Goal: Task Accomplishment & Management: Complete application form

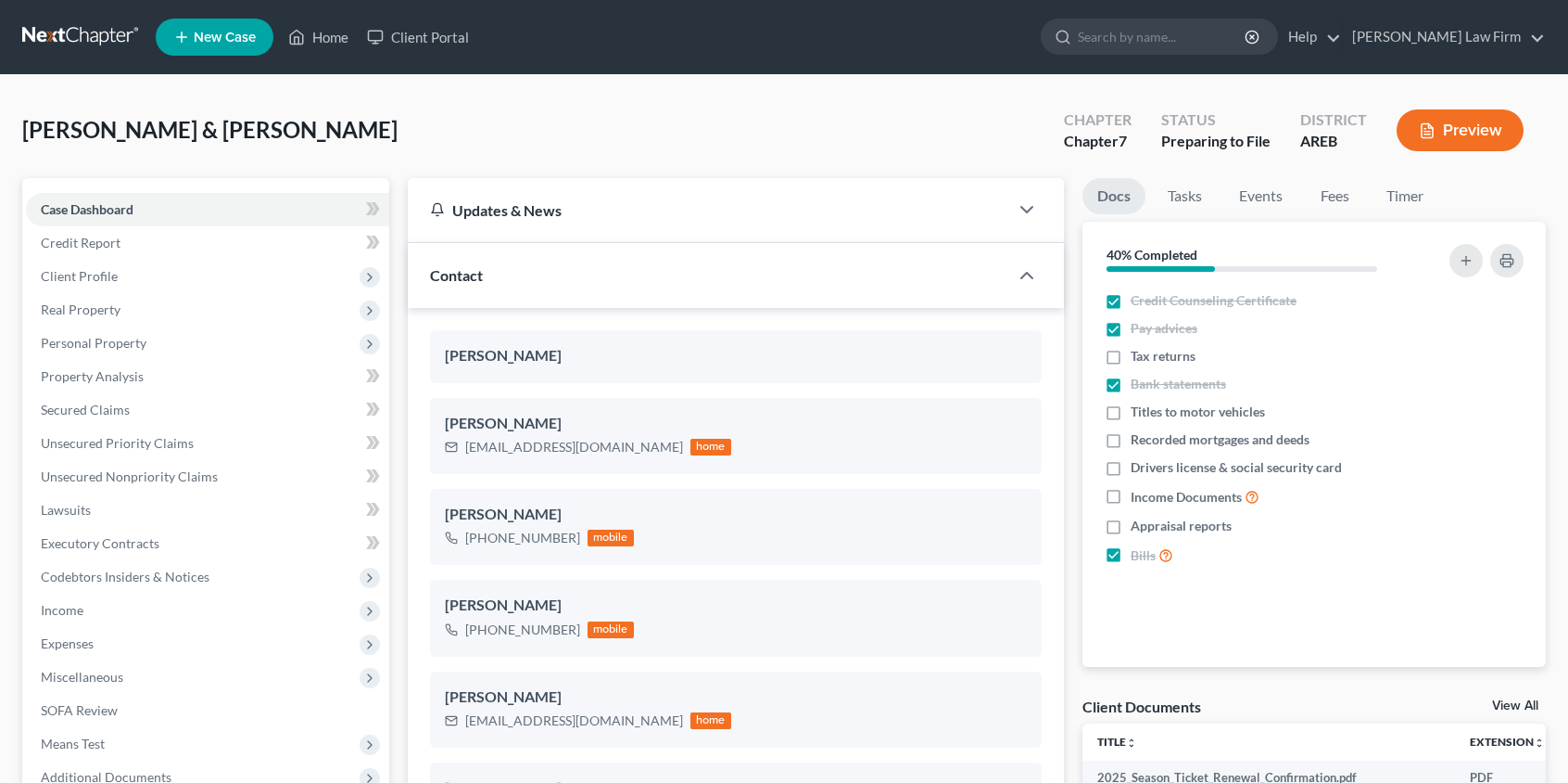
select select "11"
click at [132, 408] on link "Secured Claims" at bounding box center [208, 410] width 364 height 34
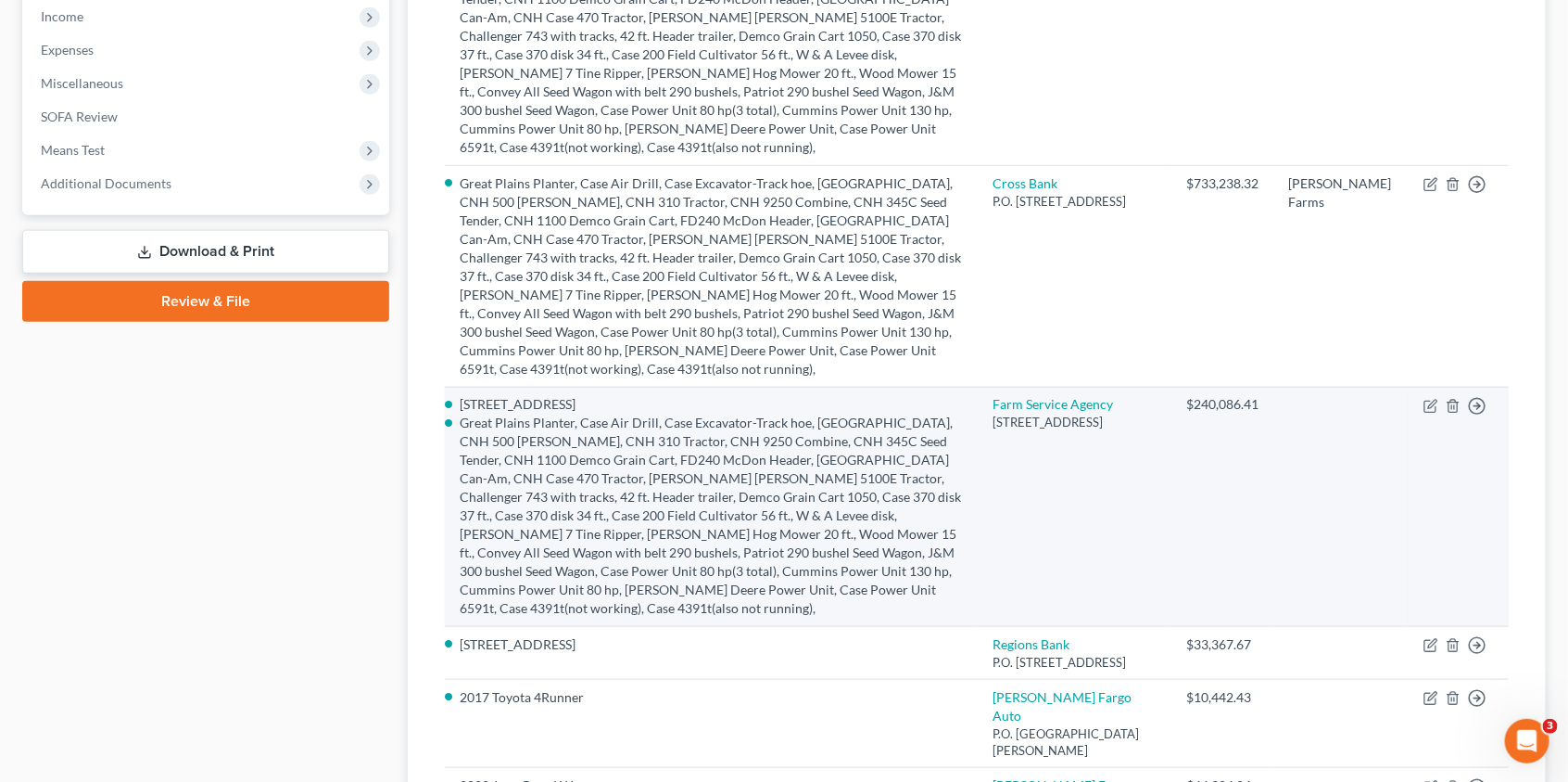
scroll to position [598, 0]
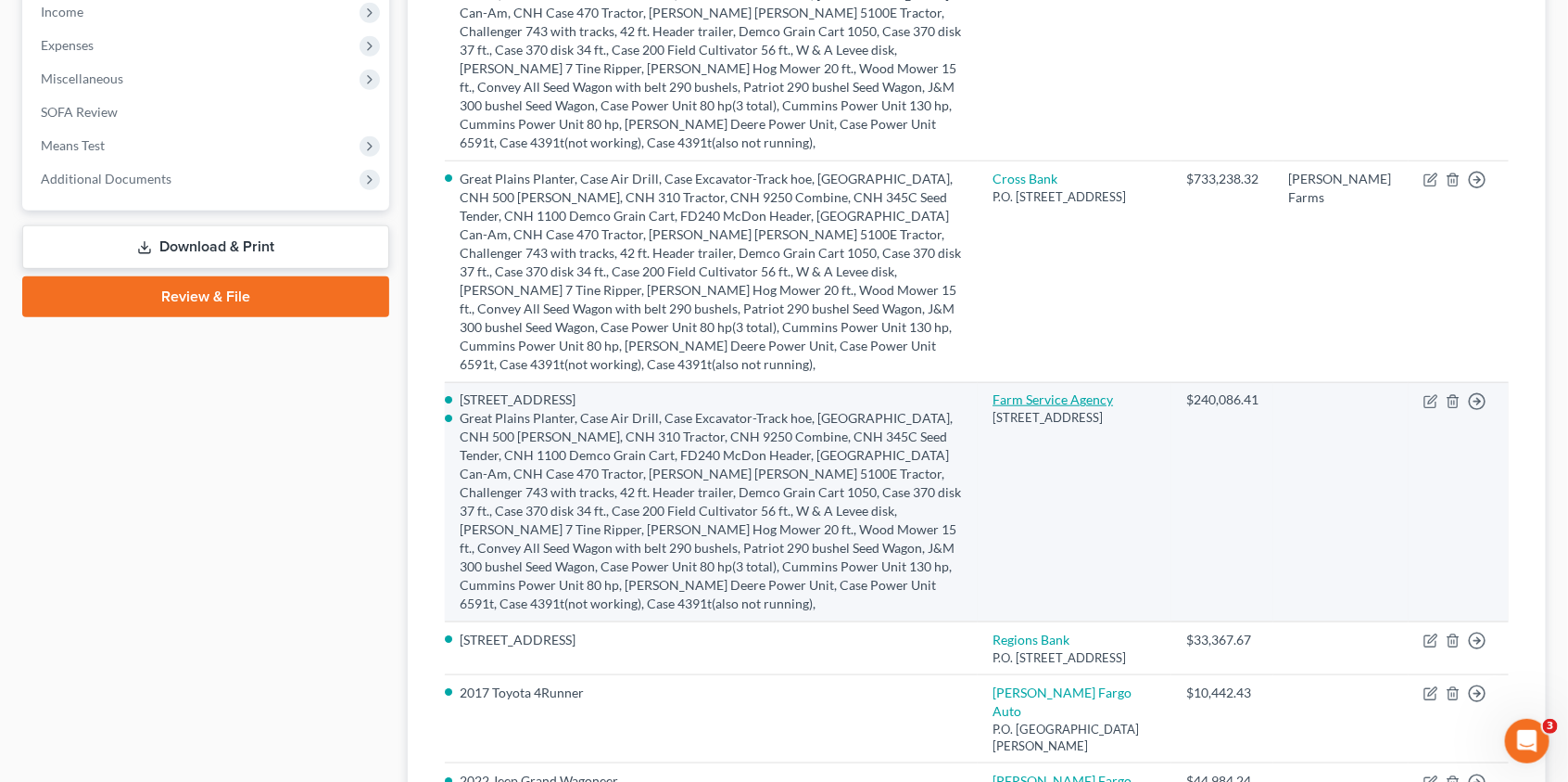
click at [1114, 407] on link "Farm Service Agency" at bounding box center [1052, 398] width 120 height 16
select select "2"
select select "0"
select select "1"
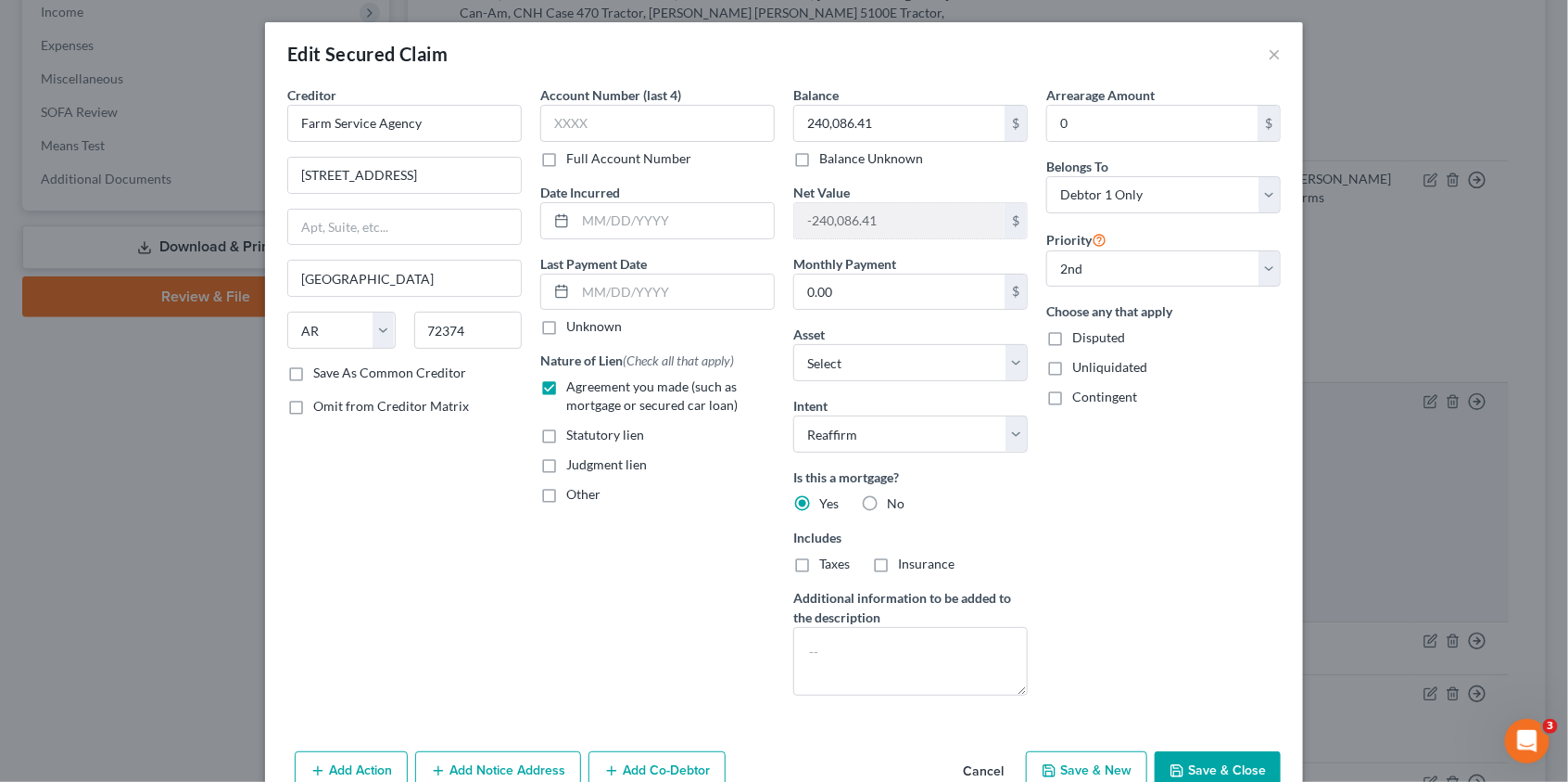
select select "2849176"
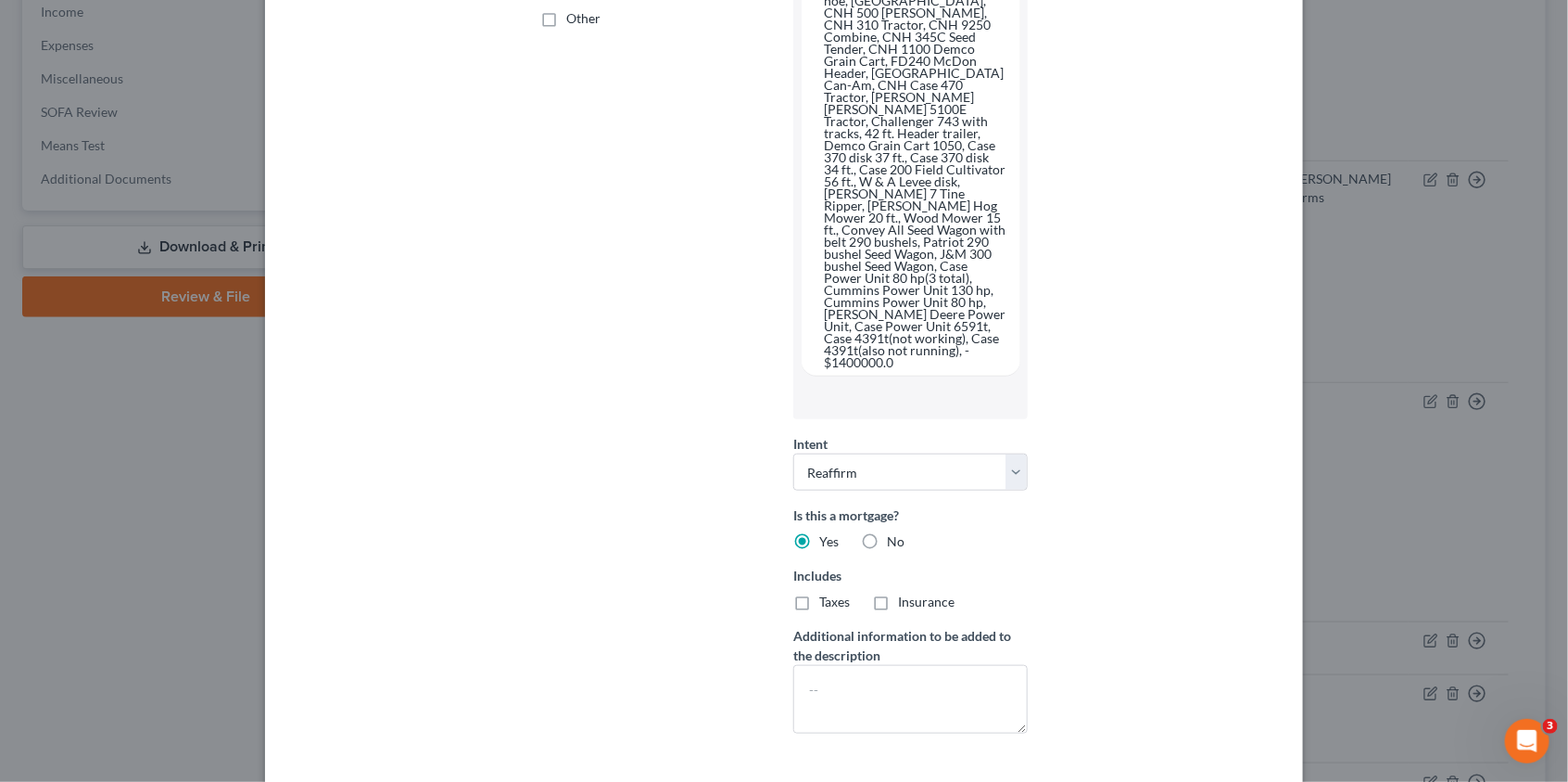
scroll to position [578, 0]
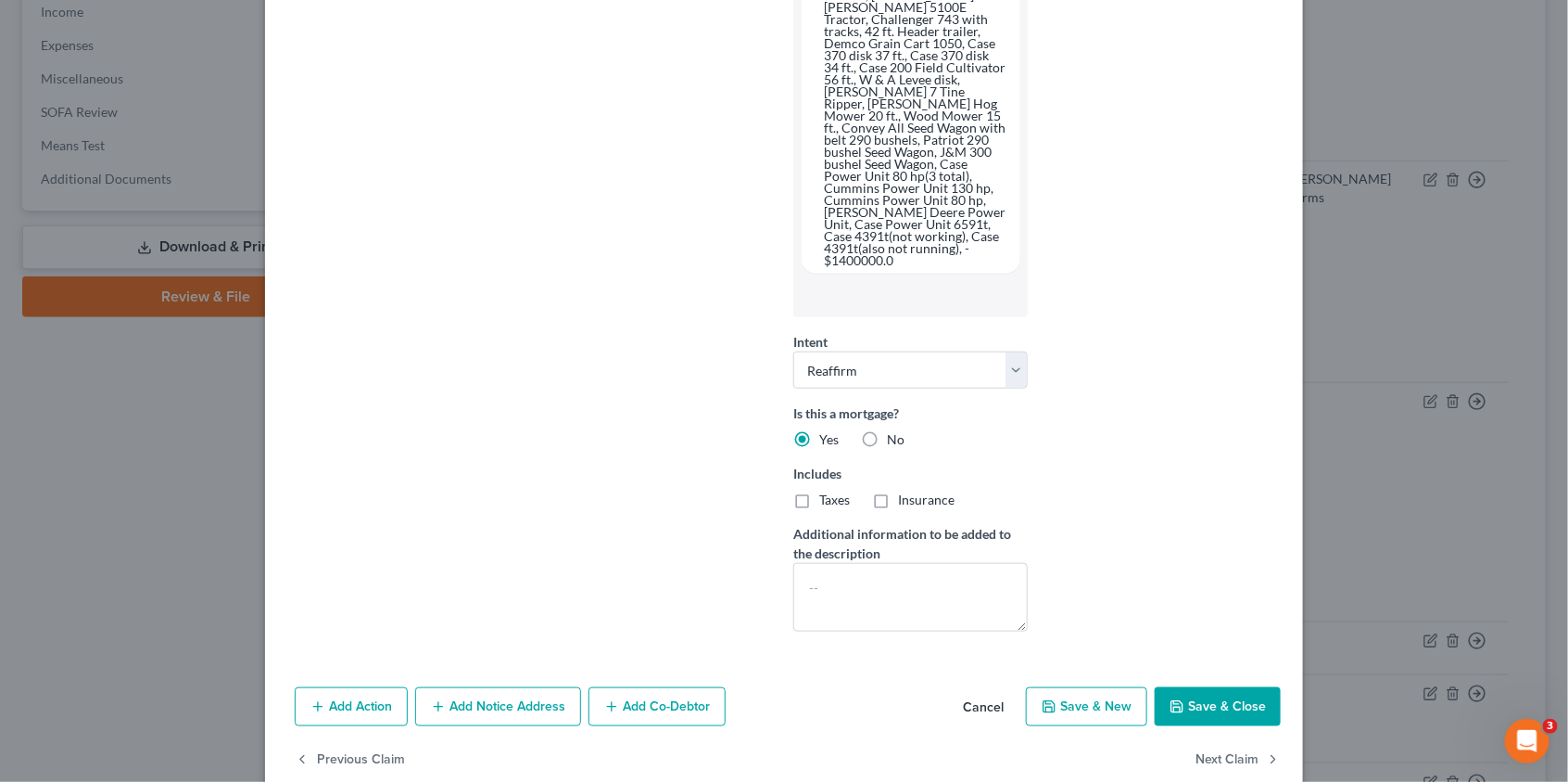
click at [983, 689] on button "Cancel" at bounding box center [984, 707] width 71 height 37
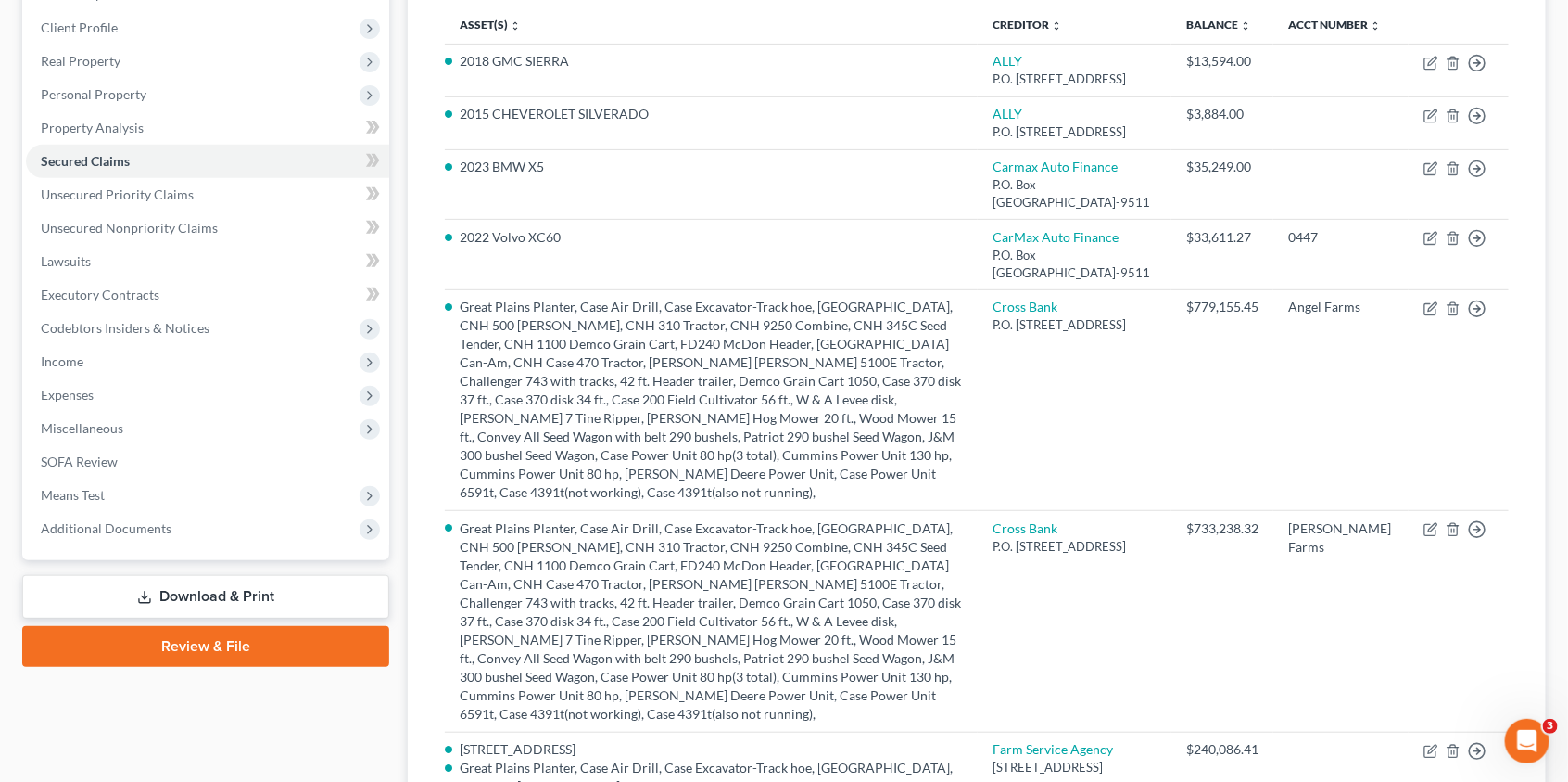
scroll to position [0, 0]
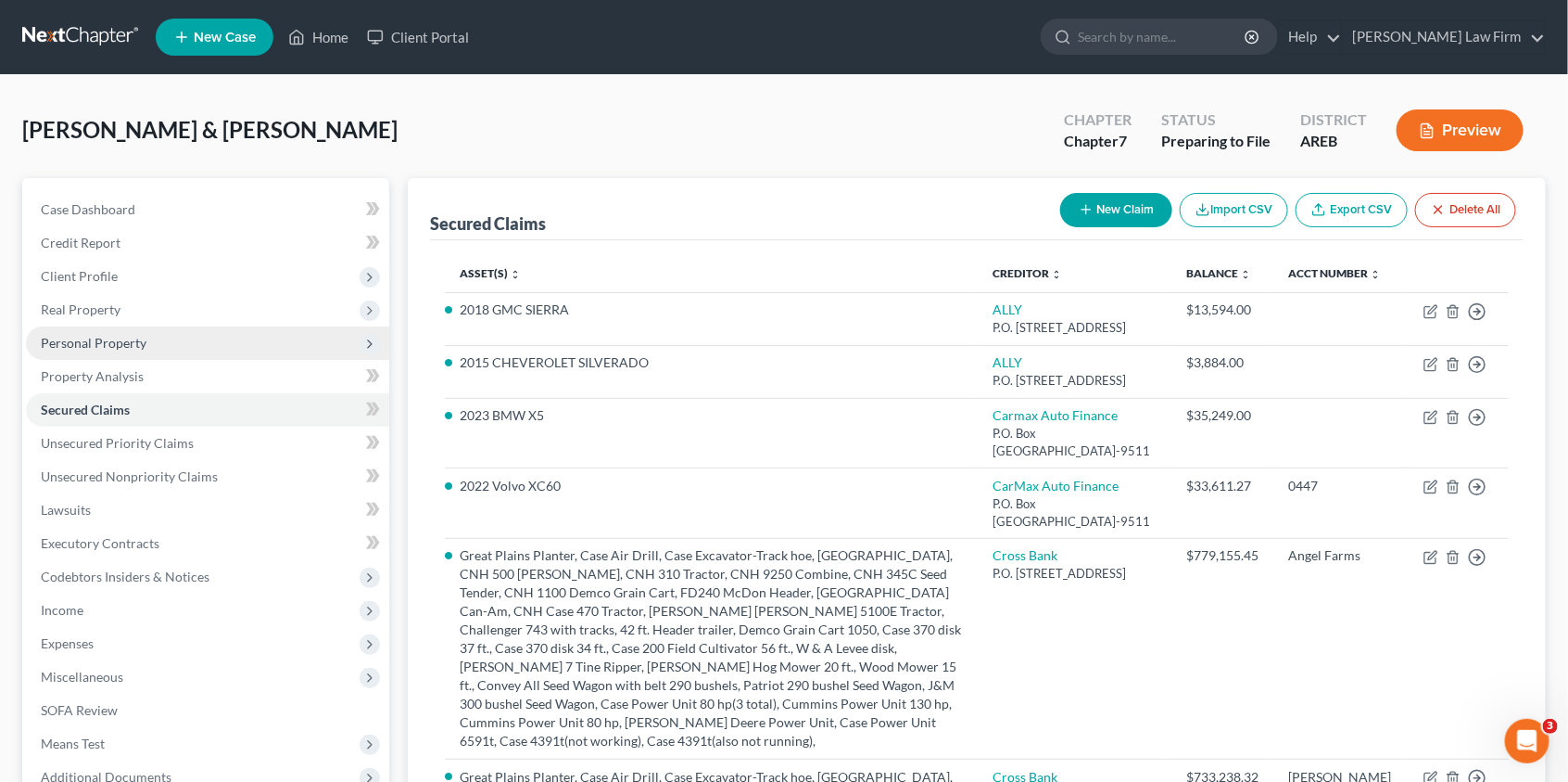
click at [166, 342] on span "Personal Property" at bounding box center [208, 343] width 364 height 34
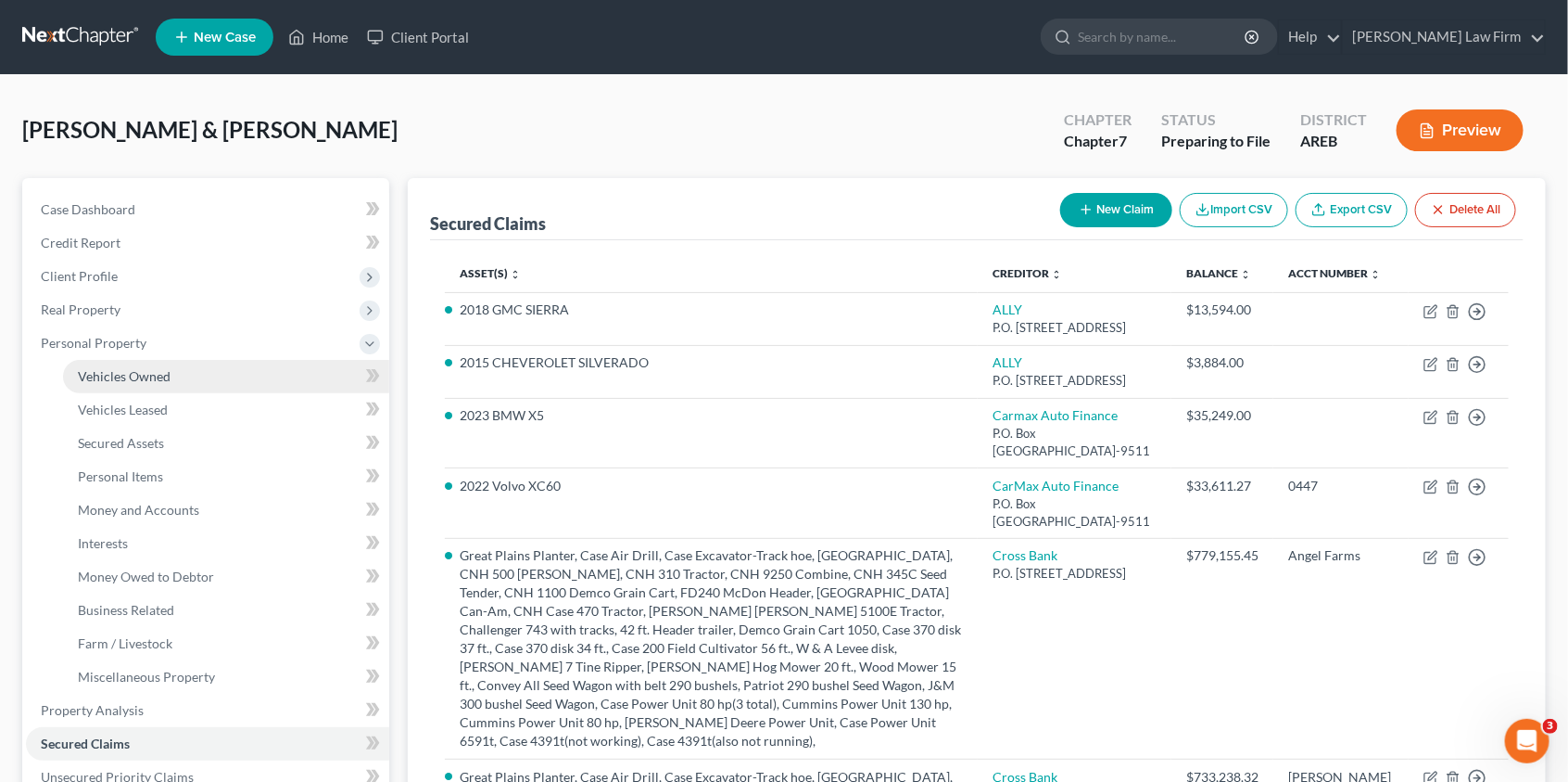
click at [158, 380] on span "Vehicles Owned" at bounding box center [123, 376] width 92 height 16
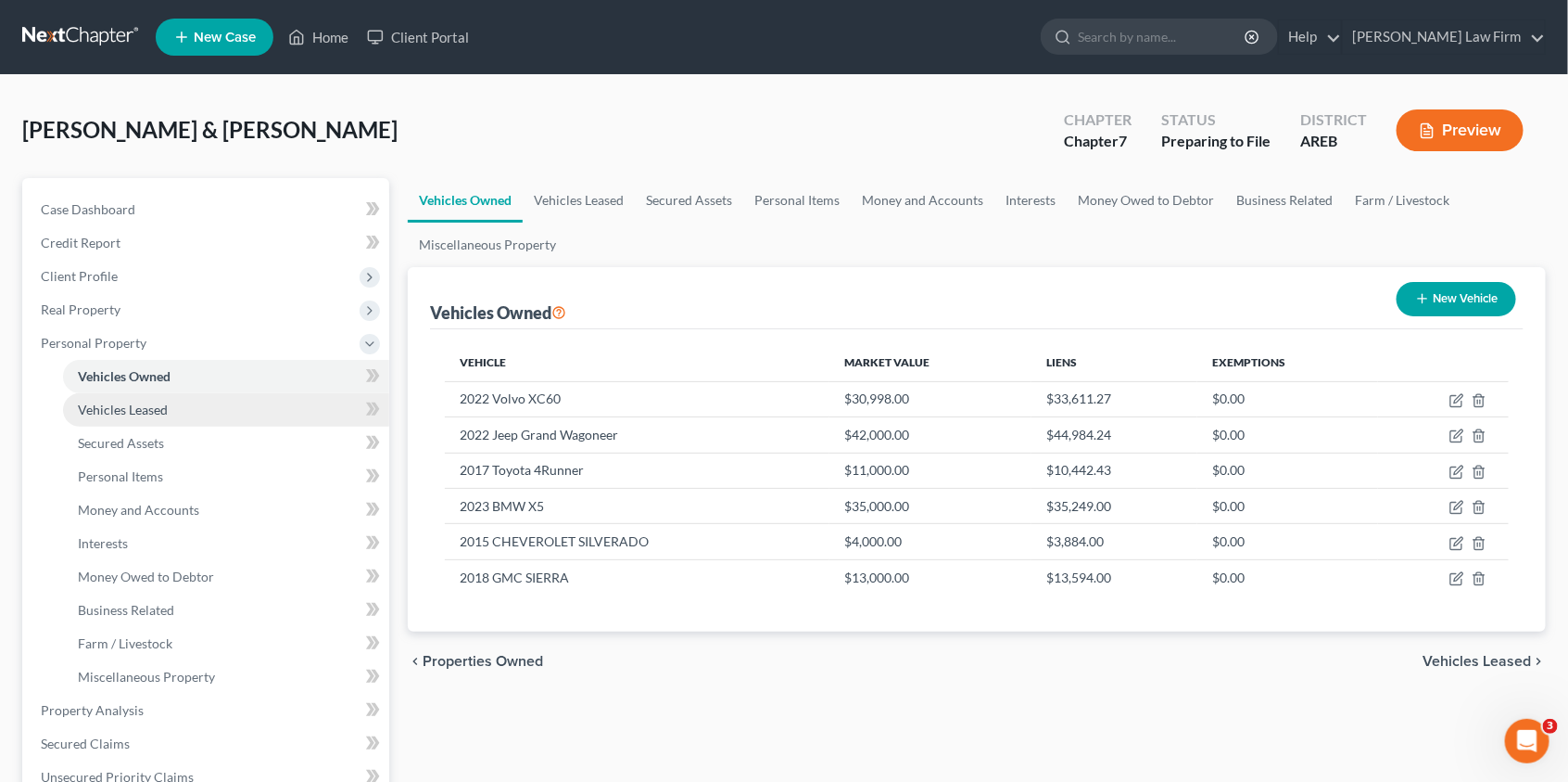
click at [152, 405] on span "Vehicles Leased" at bounding box center [122, 409] width 90 height 16
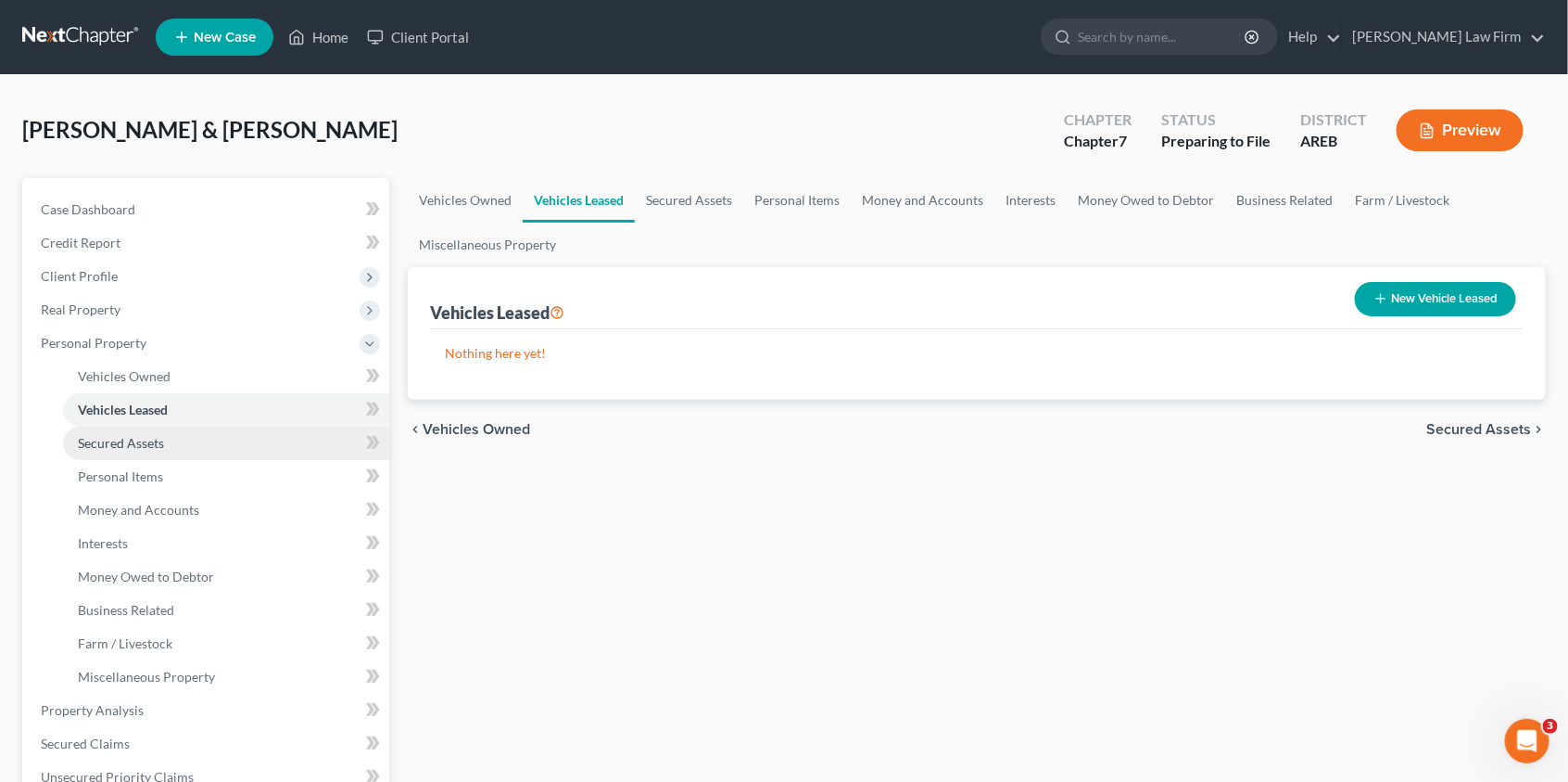
click at [149, 441] on span "Secured Assets" at bounding box center [120, 442] width 86 height 16
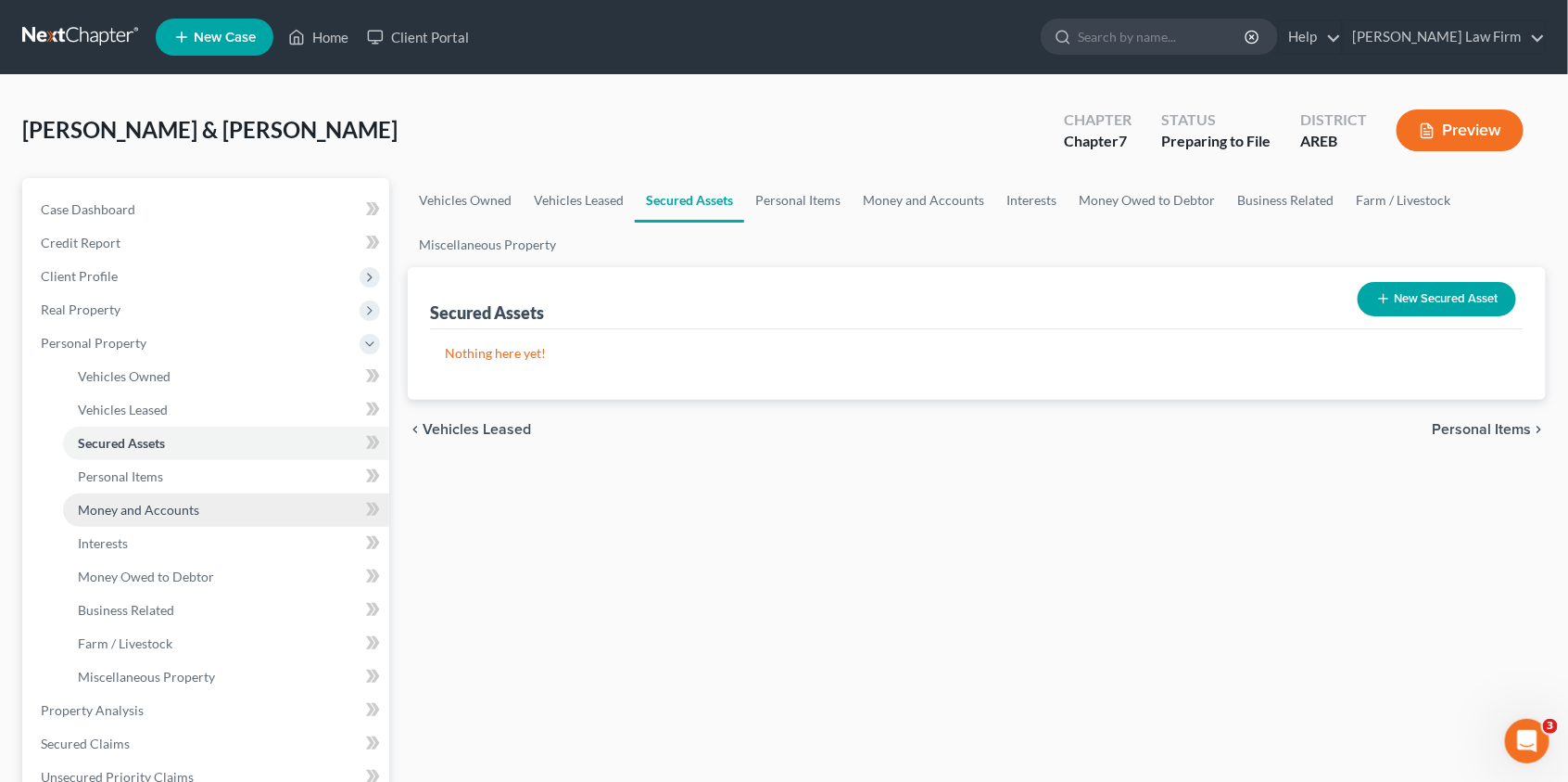
click at [150, 514] on span "Money and Accounts" at bounding box center [138, 510] width 121 height 16
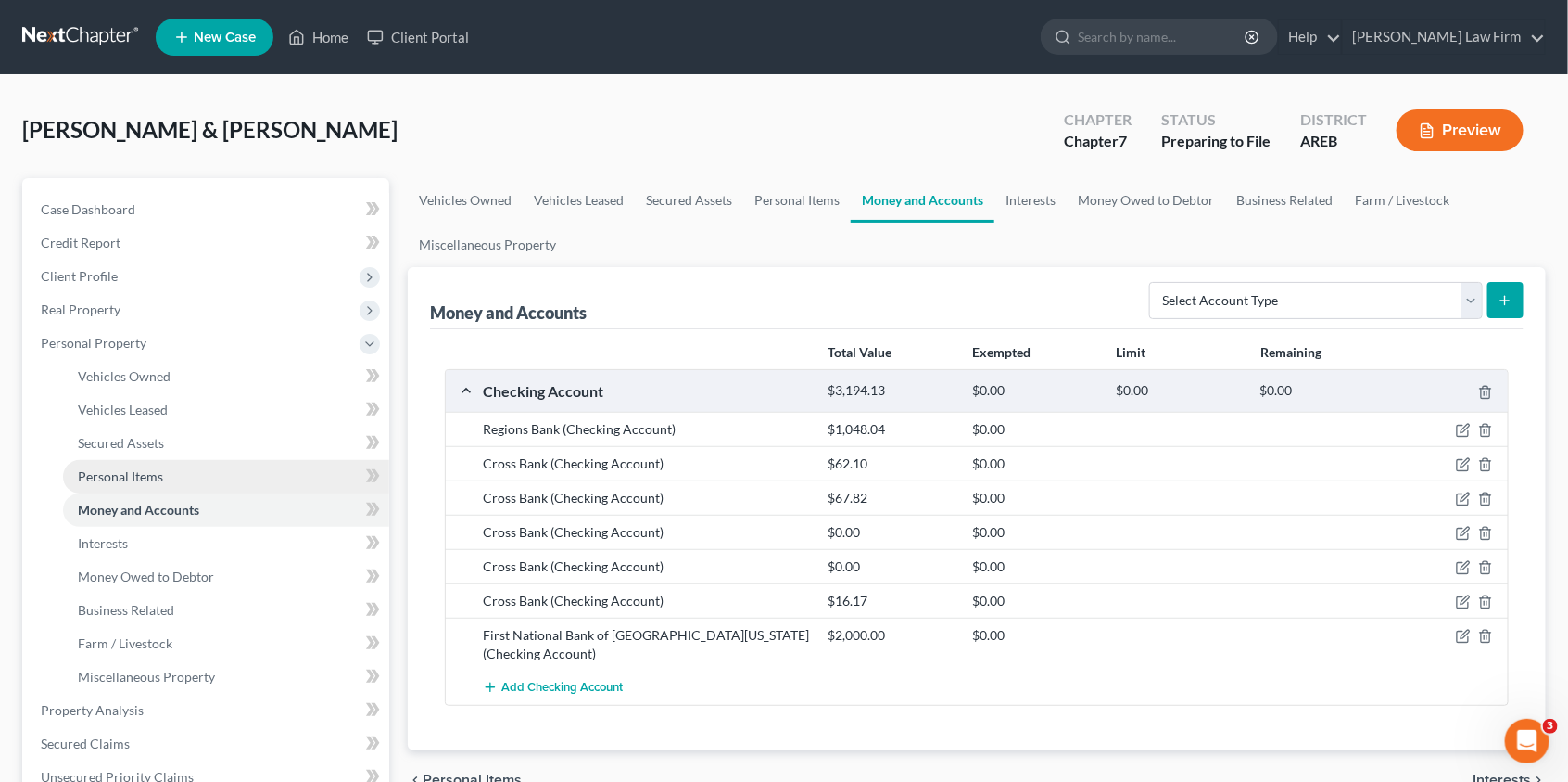
click at [150, 474] on span "Personal Items" at bounding box center [119, 476] width 85 height 16
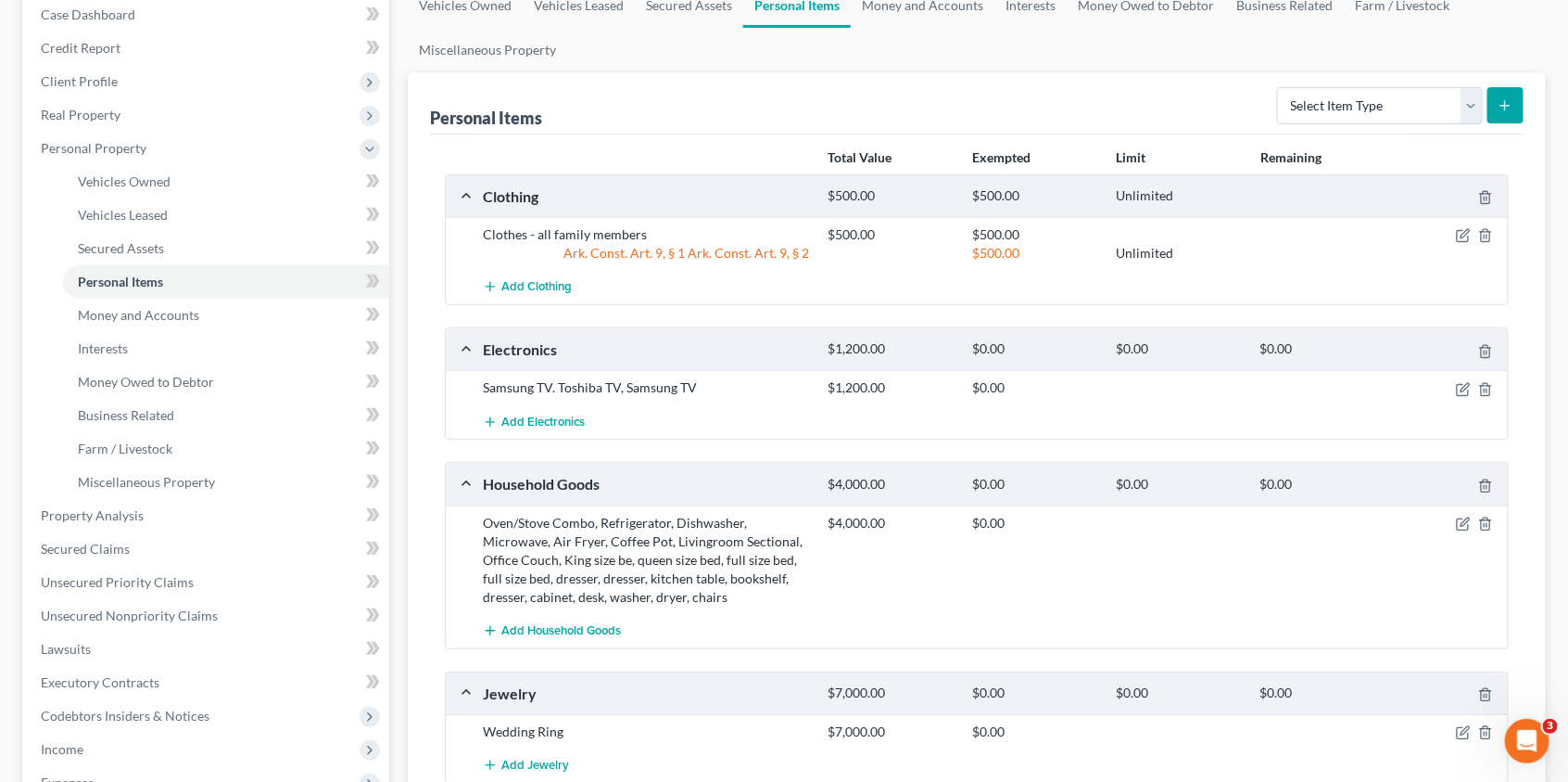
scroll to position [198, 0]
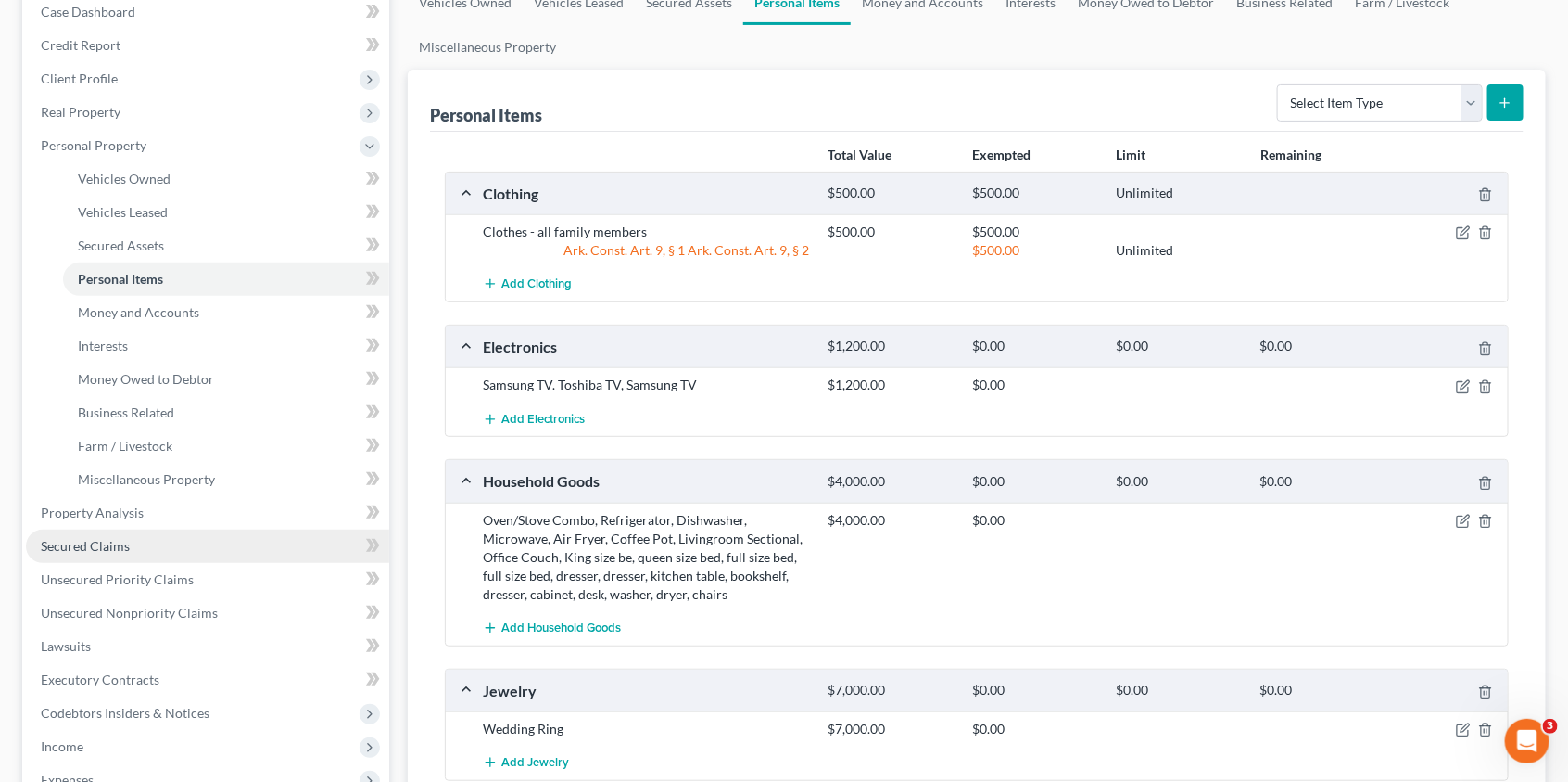
click at [96, 541] on span "Secured Claims" at bounding box center [85, 545] width 89 height 16
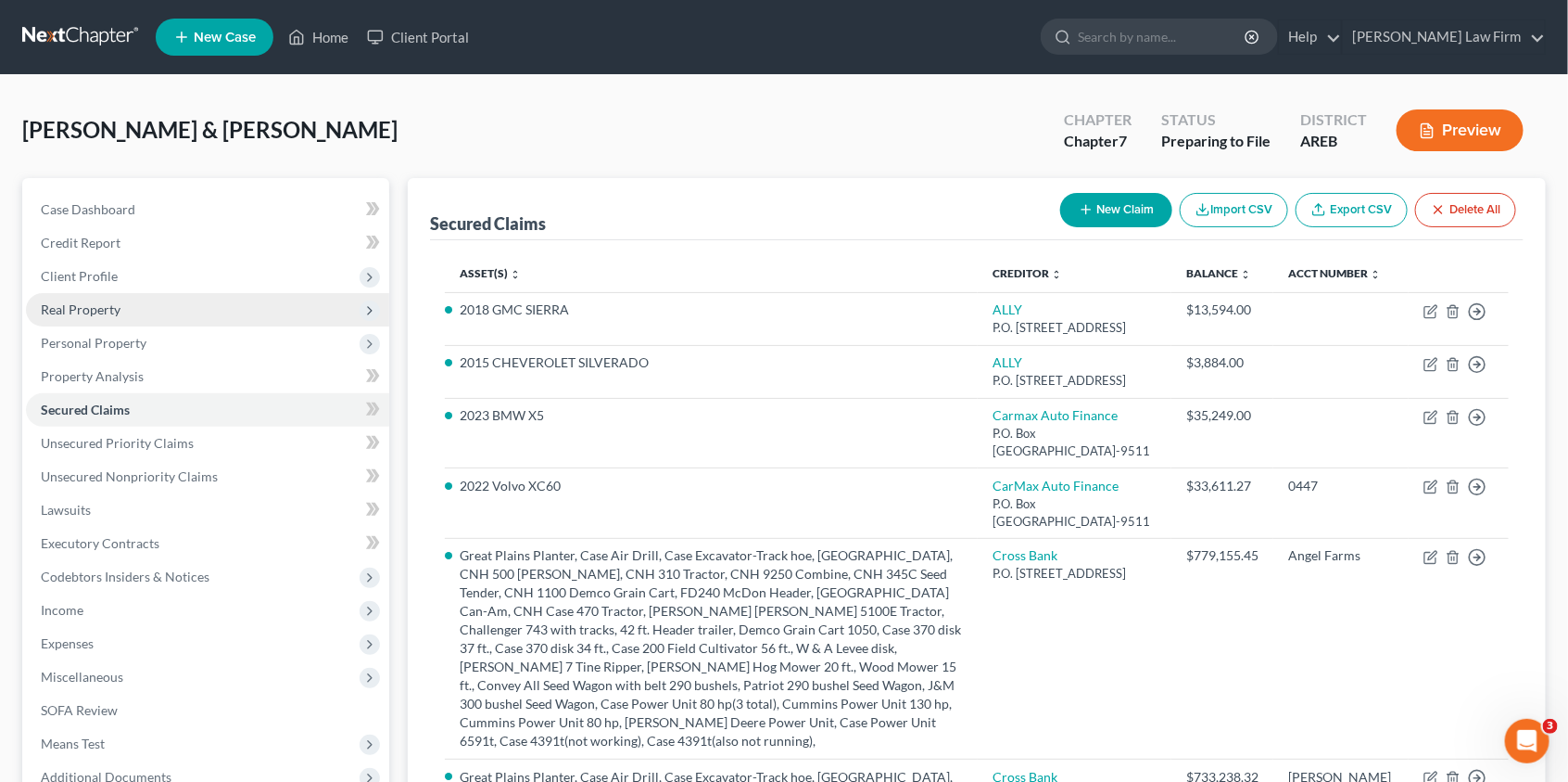
click at [124, 314] on span "Real Property" at bounding box center [208, 310] width 364 height 34
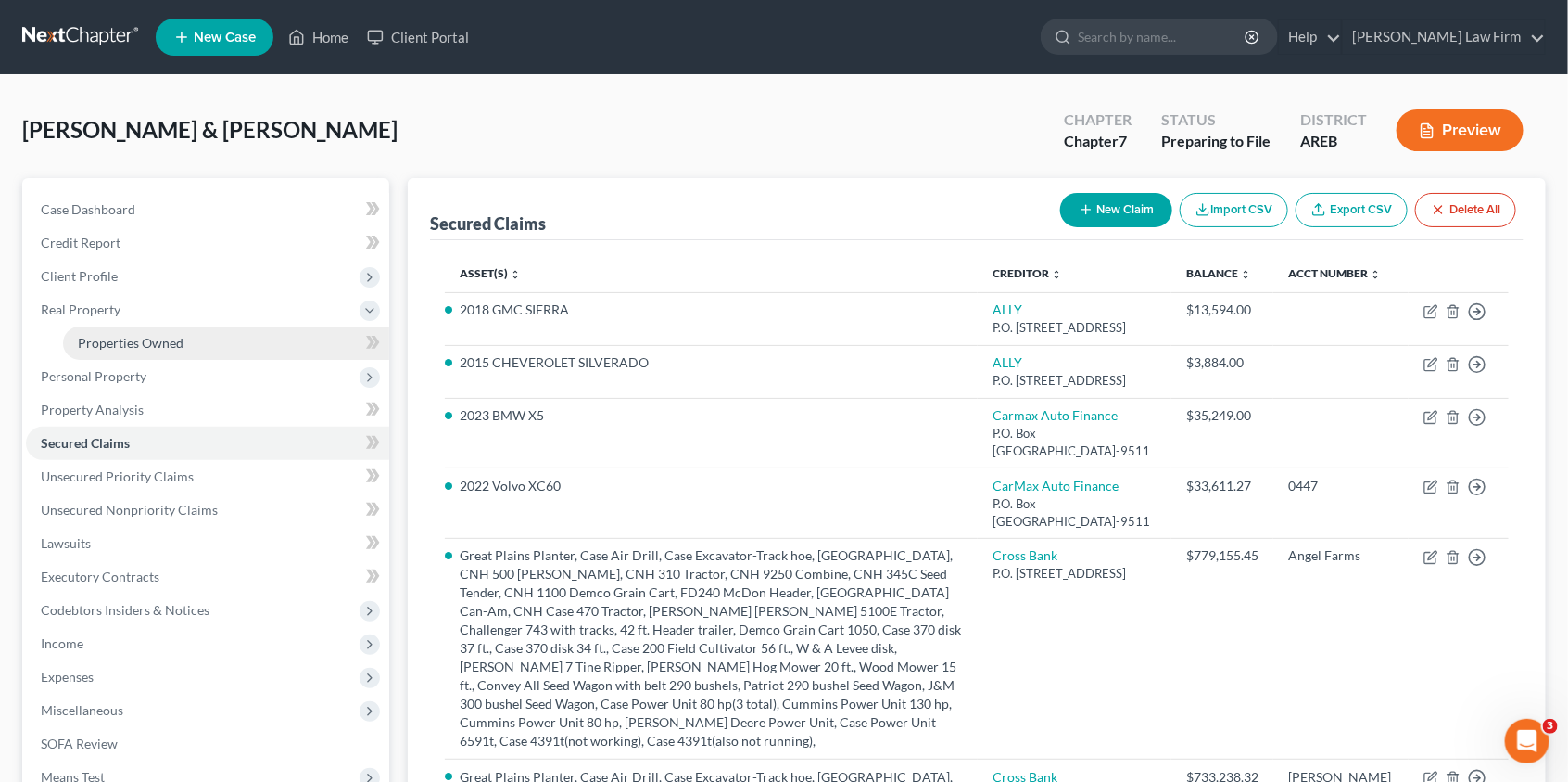
click at [116, 338] on span "Properties Owned" at bounding box center [130, 342] width 105 height 16
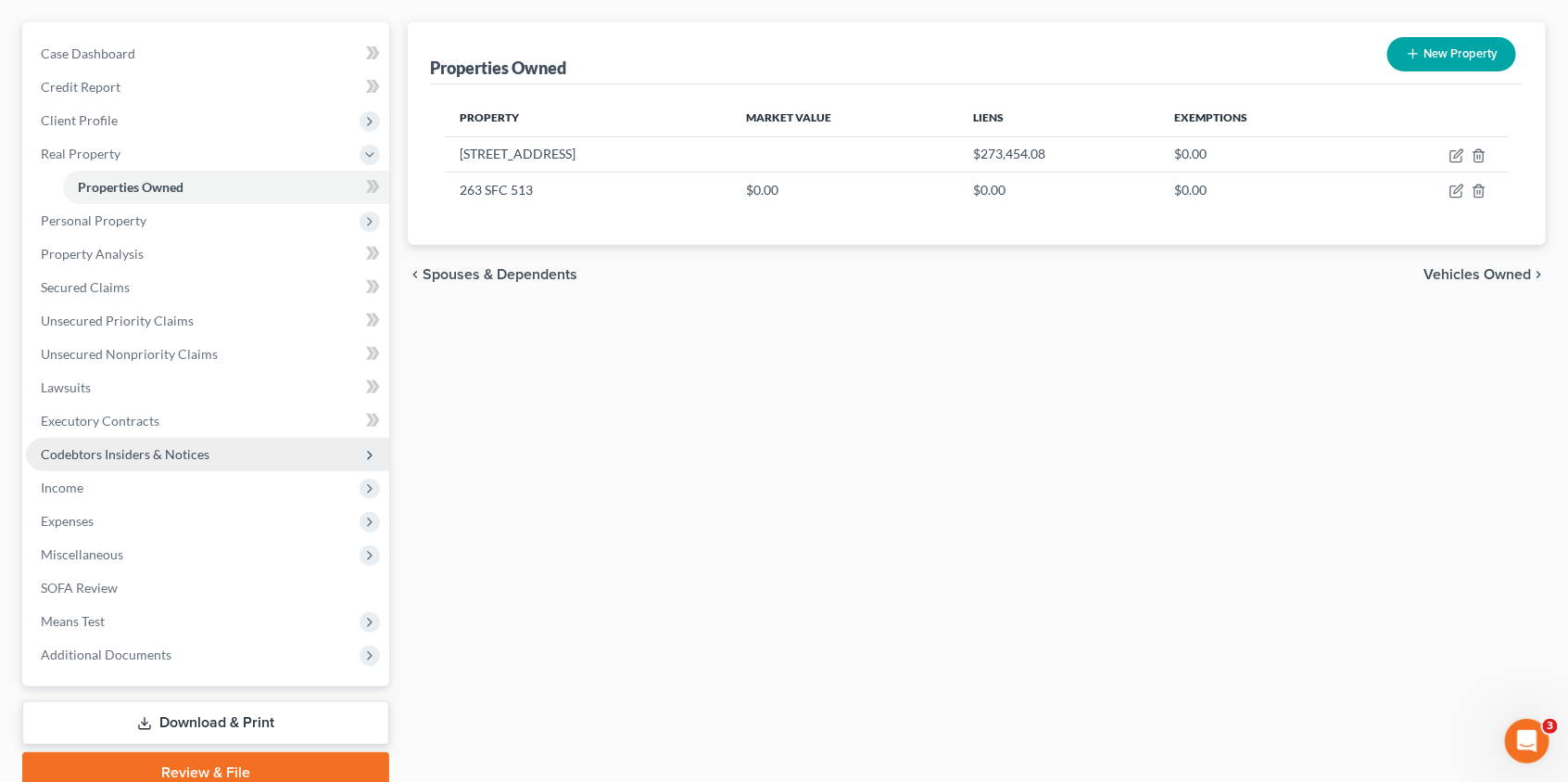
scroll to position [164, 0]
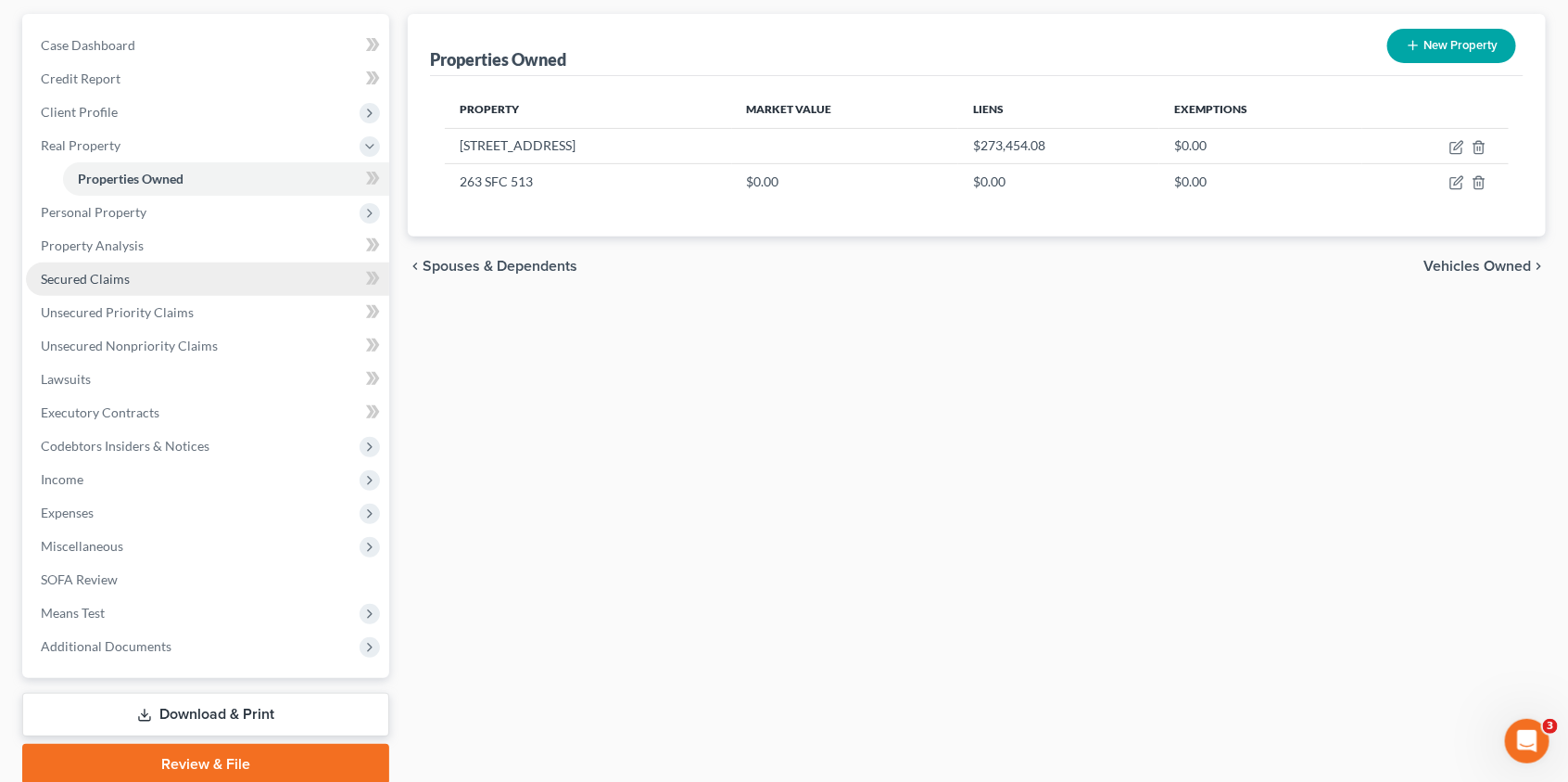
click at [121, 273] on span "Secured Claims" at bounding box center [85, 278] width 89 height 16
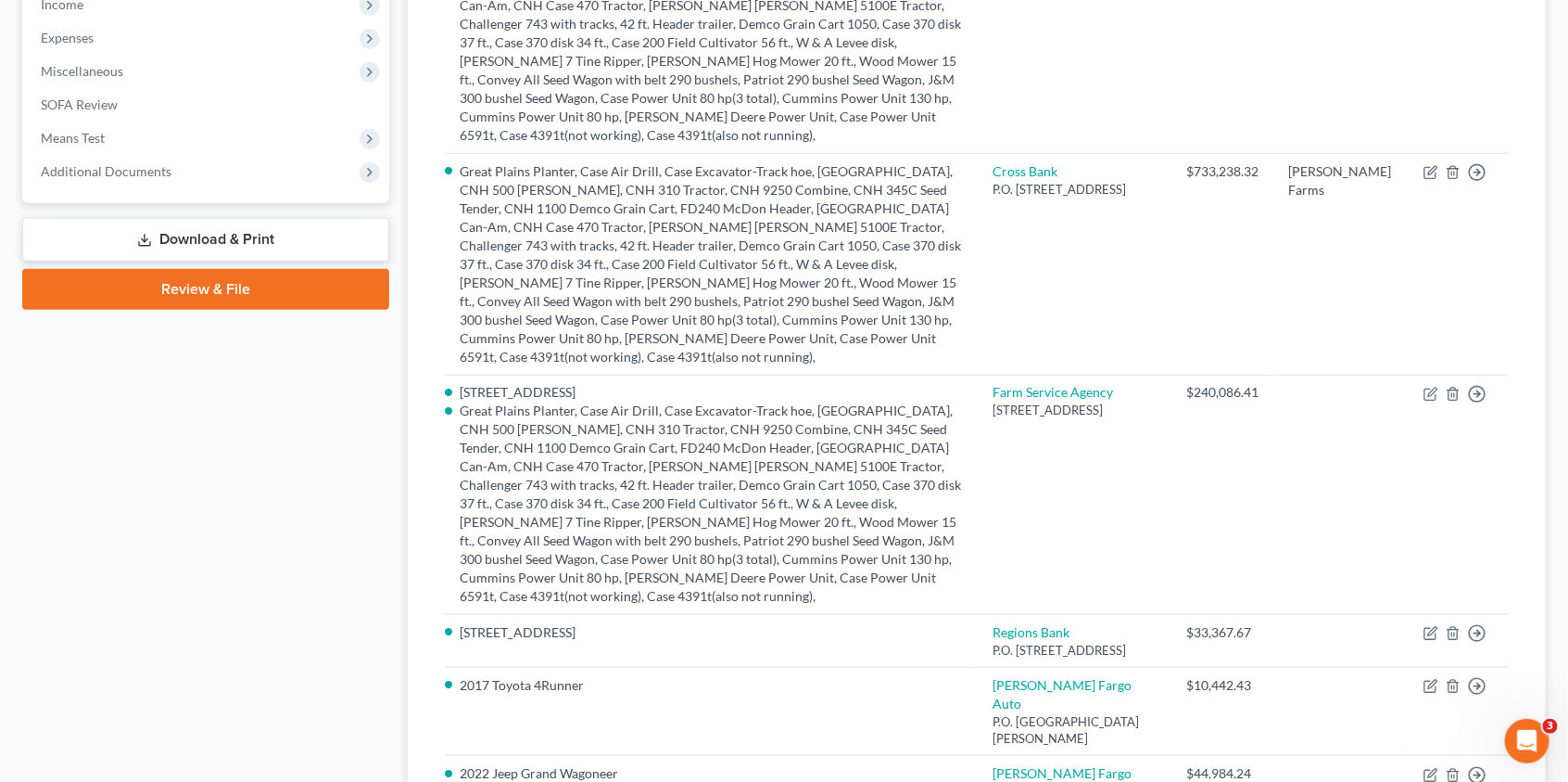
scroll to position [607, 0]
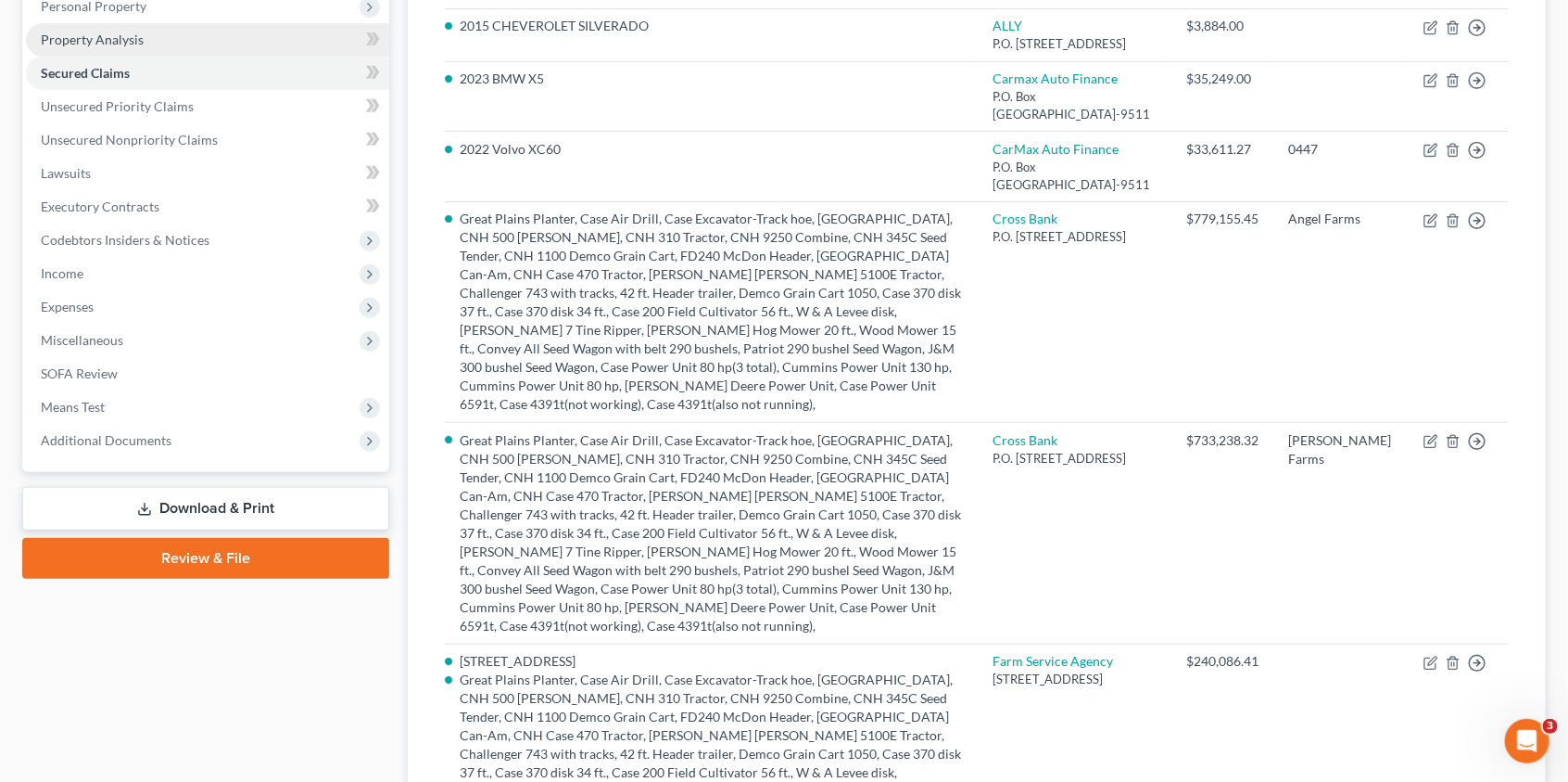
click at [147, 39] on link "Property Analysis" at bounding box center [208, 40] width 364 height 34
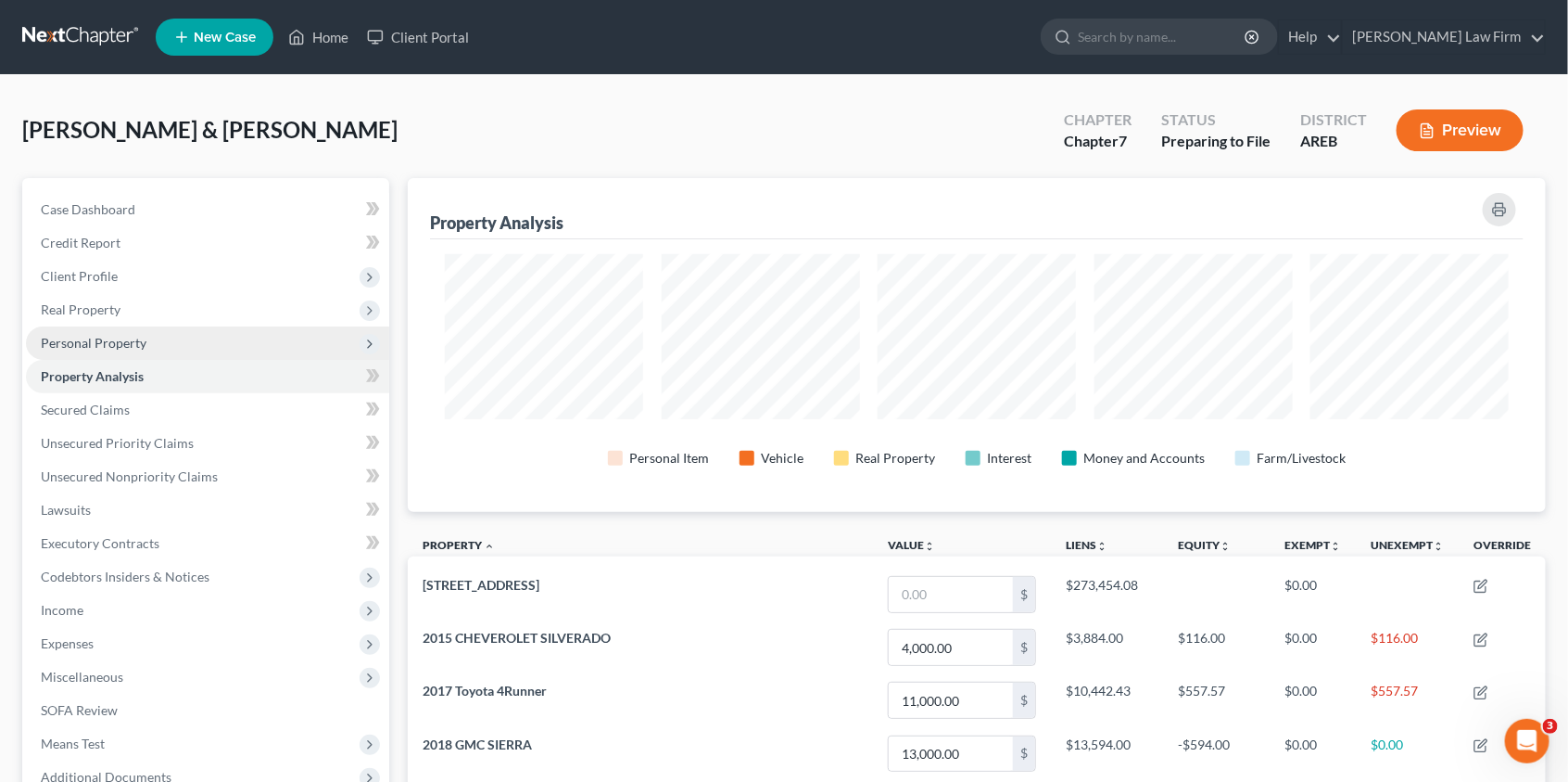
click at [139, 344] on span "Personal Property" at bounding box center [93, 342] width 105 height 16
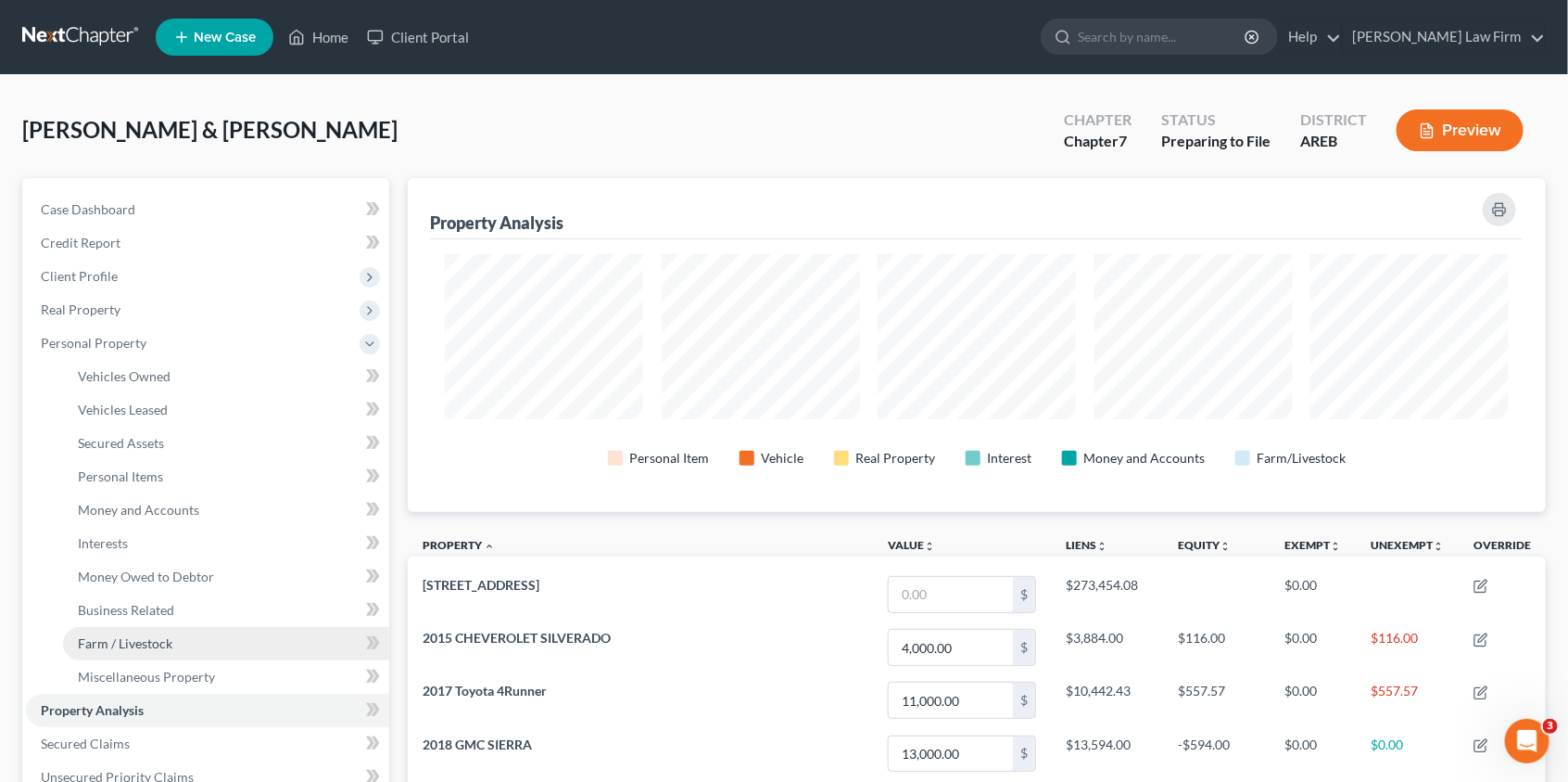
click at [163, 649] on link "Farm / Livestock" at bounding box center [227, 644] width 326 height 34
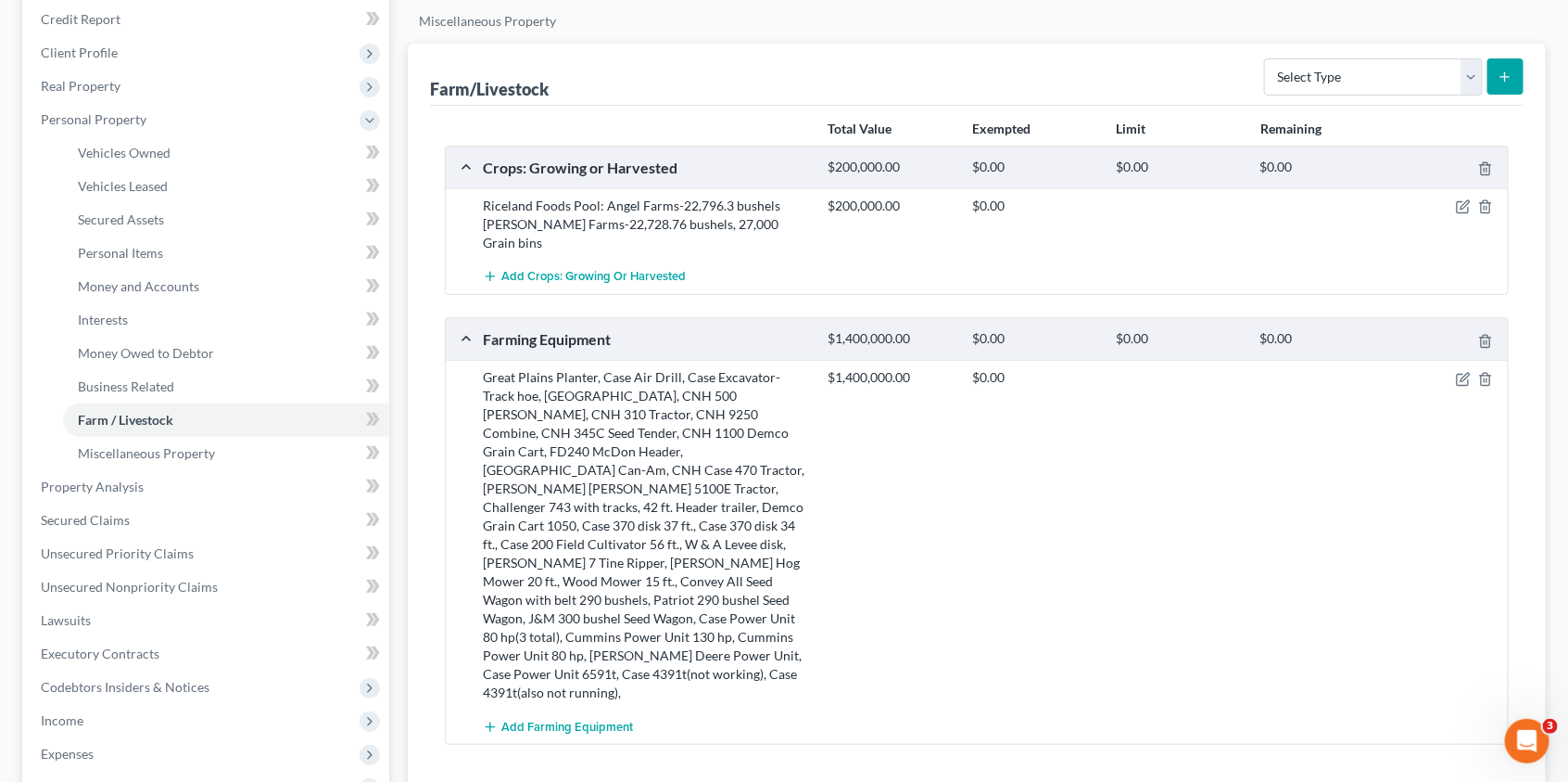
scroll to position [230, 0]
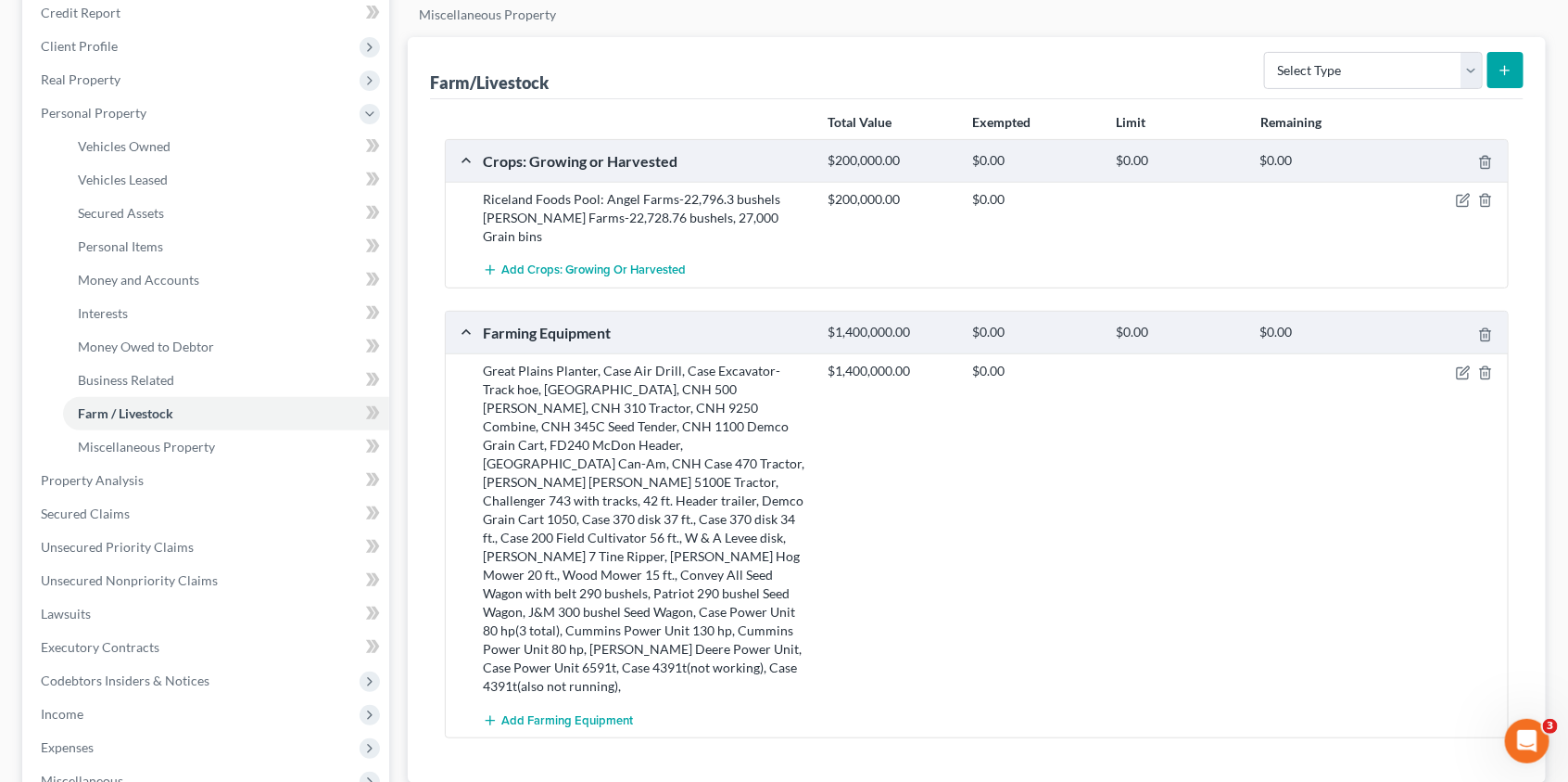
click at [579, 323] on div "Farming Equipment" at bounding box center [646, 332] width 346 height 20
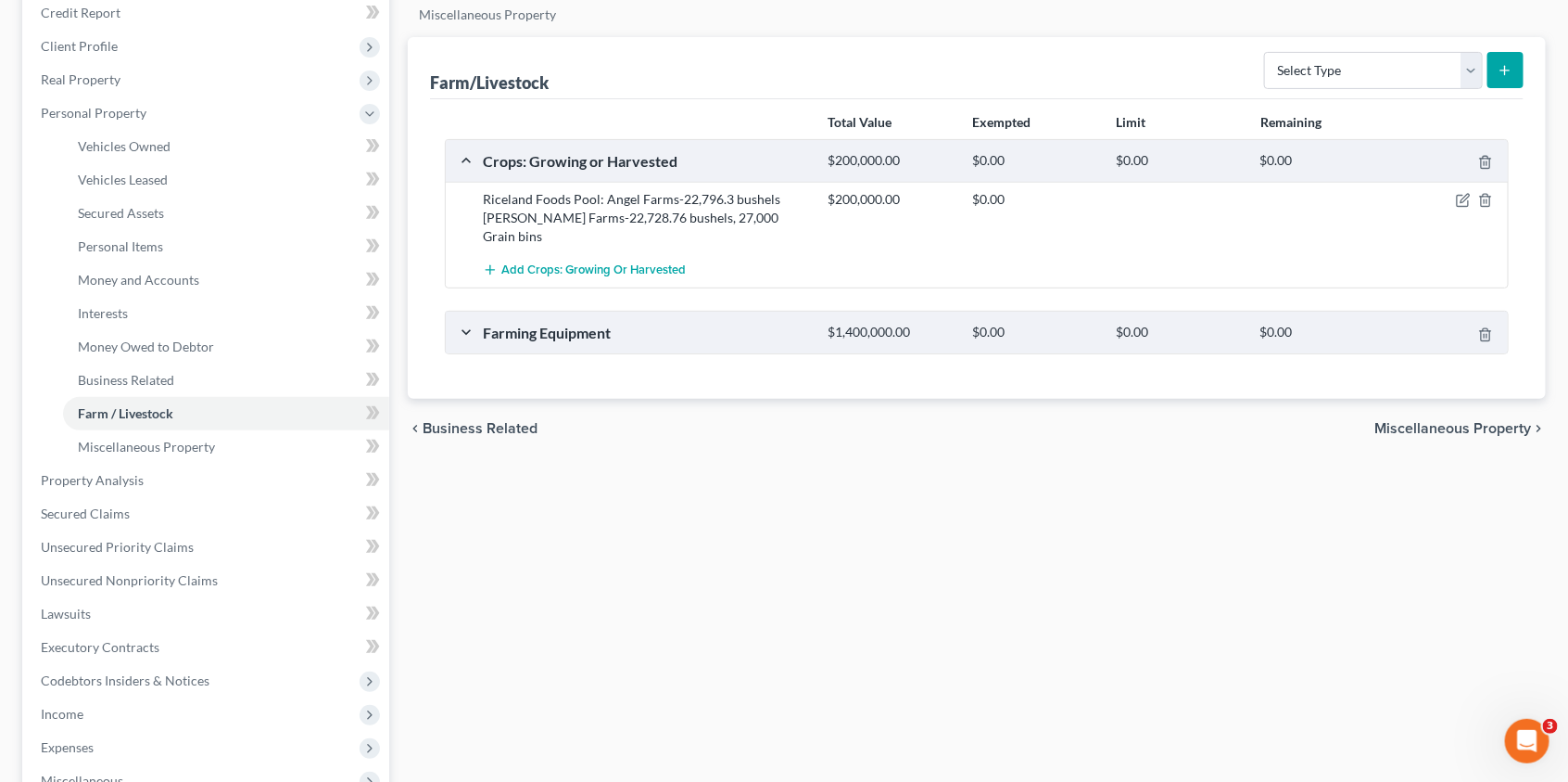
click at [579, 323] on div "Farming Equipment" at bounding box center [646, 332] width 346 height 20
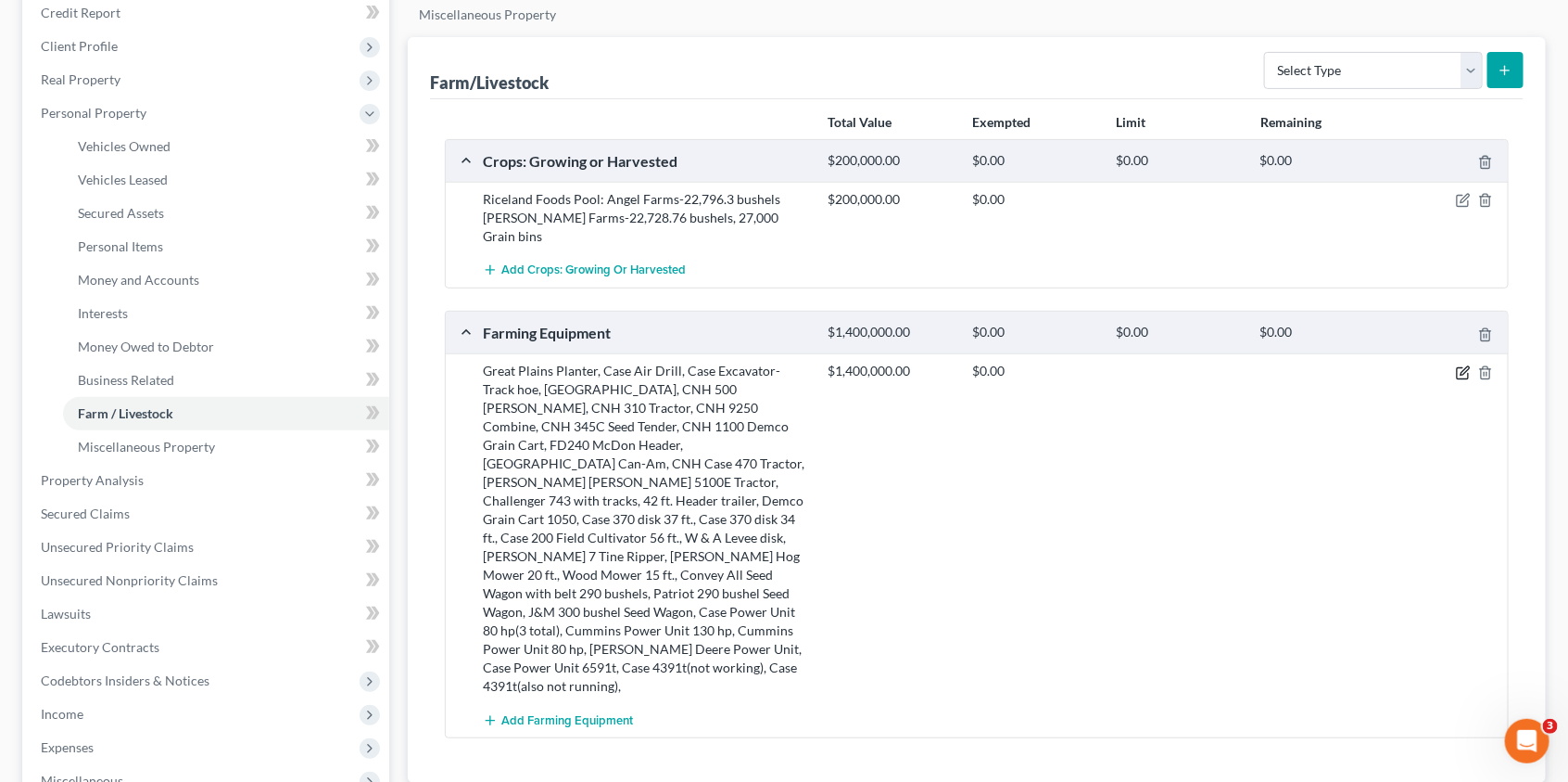
click at [1464, 366] on icon "button" at bounding box center [1464, 373] width 15 height 15
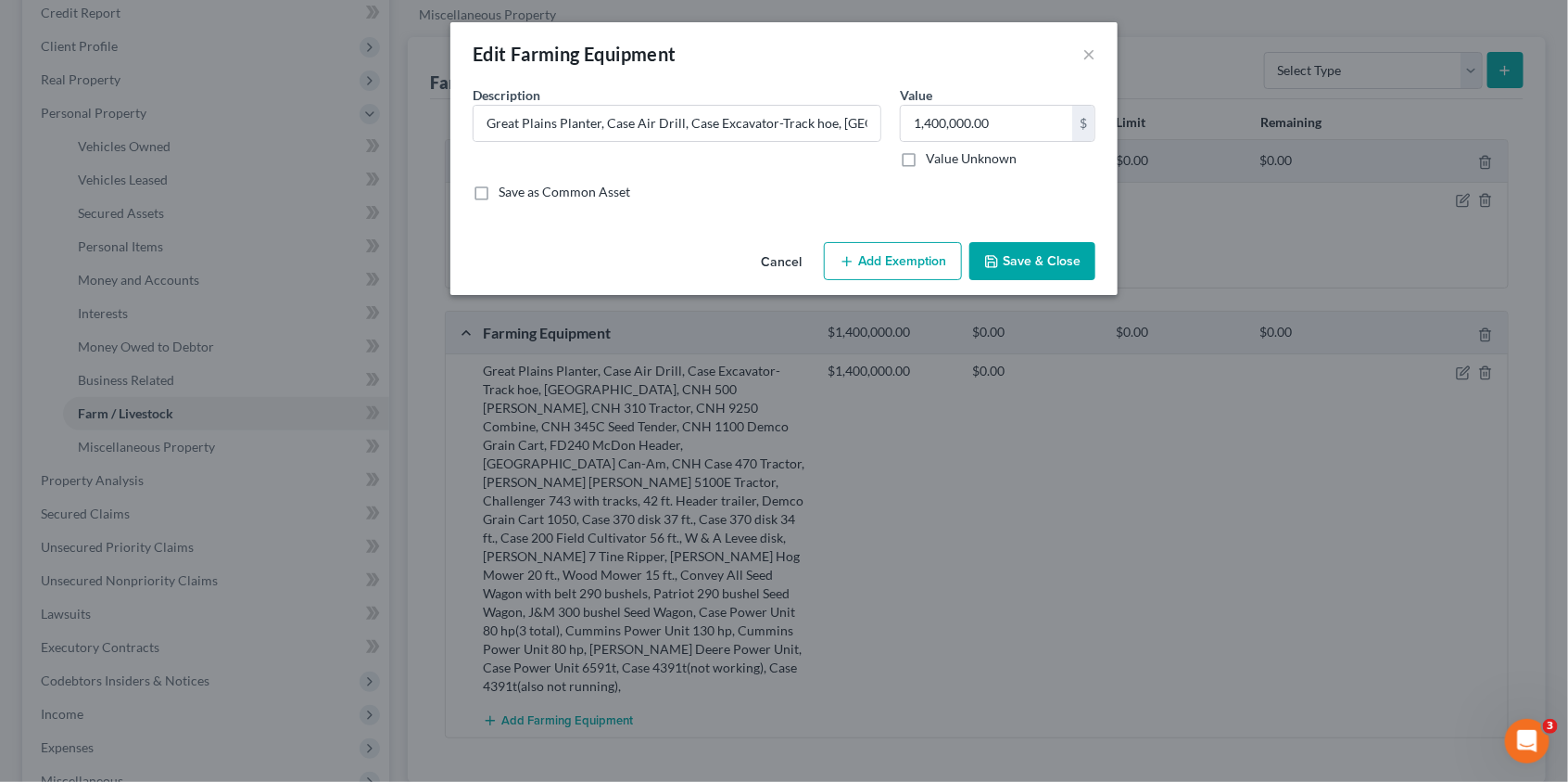
click at [775, 265] on button "Cancel" at bounding box center [782, 262] width 71 height 37
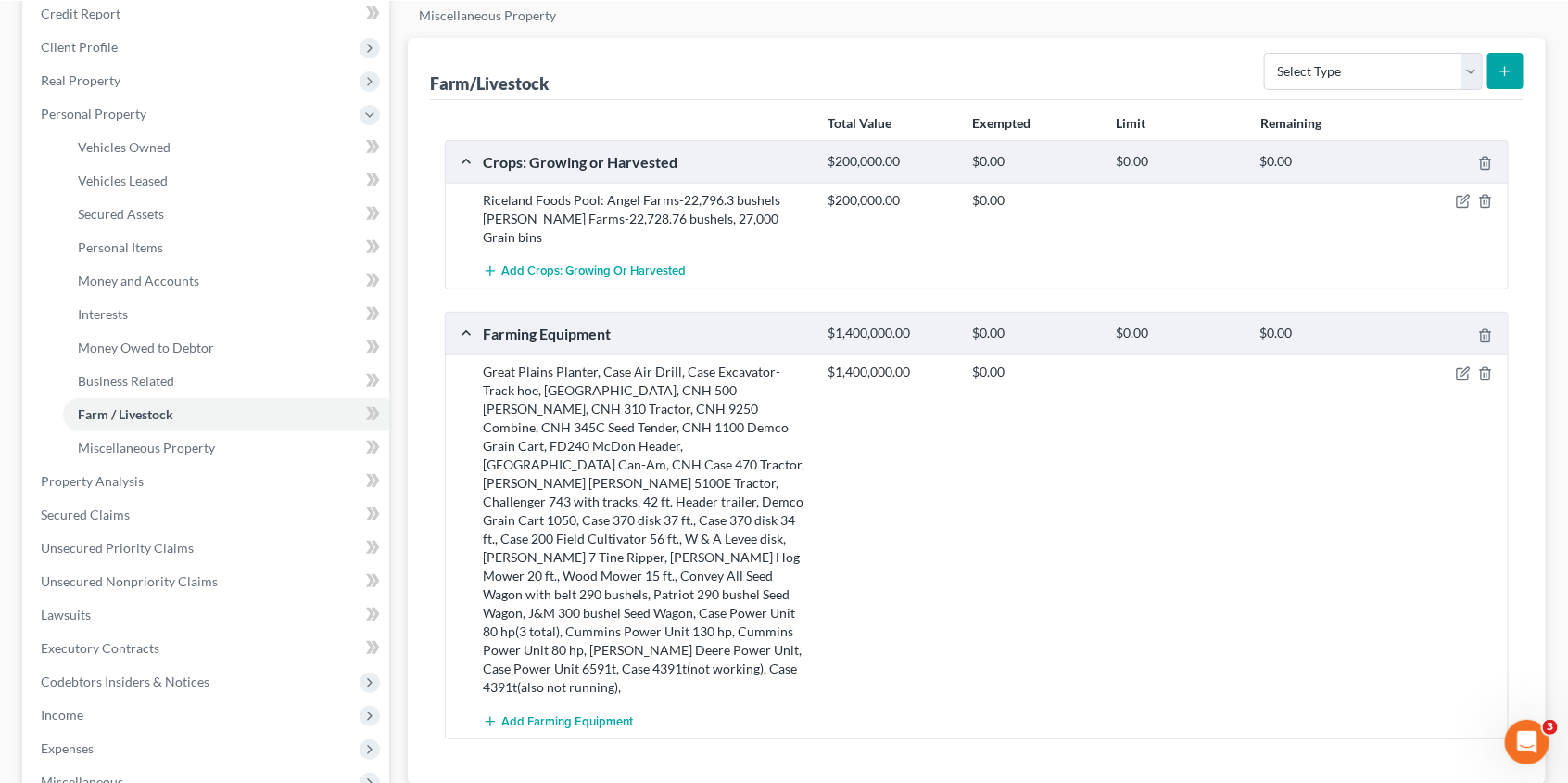
scroll to position [0, 0]
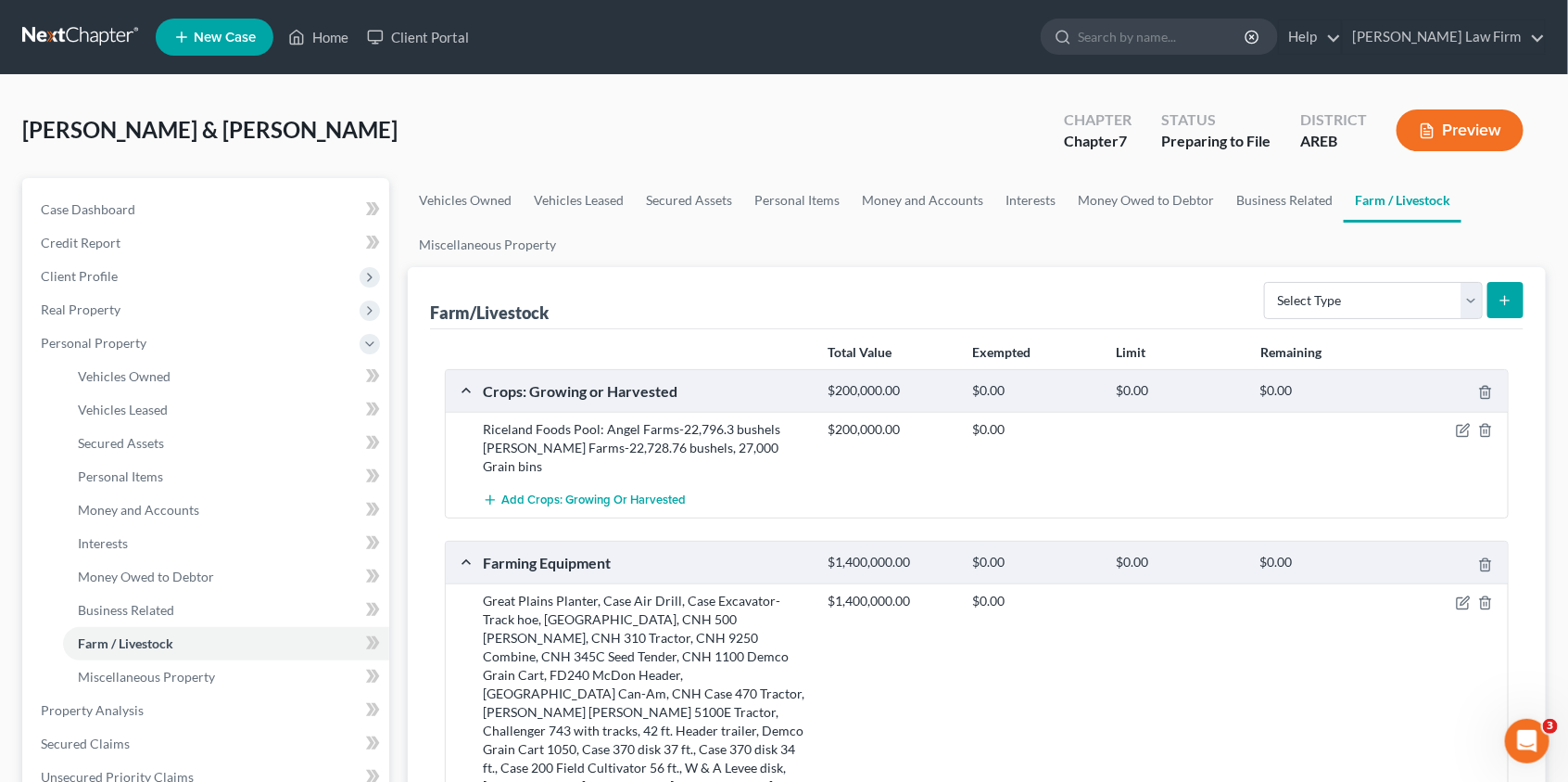
click at [1490, 136] on button "Preview" at bounding box center [1461, 130] width 127 height 42
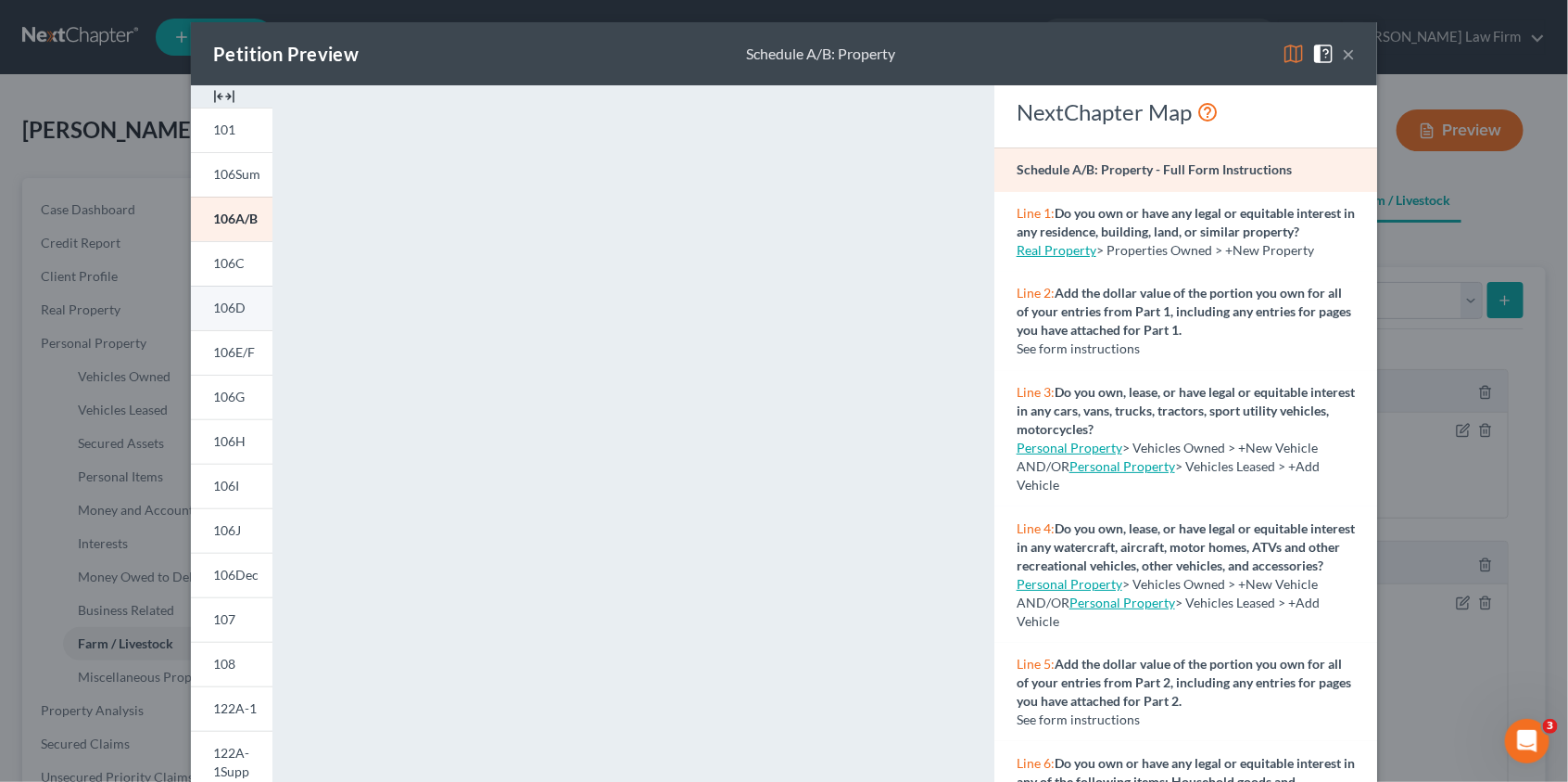
click at [231, 311] on span "106D" at bounding box center [229, 307] width 33 height 16
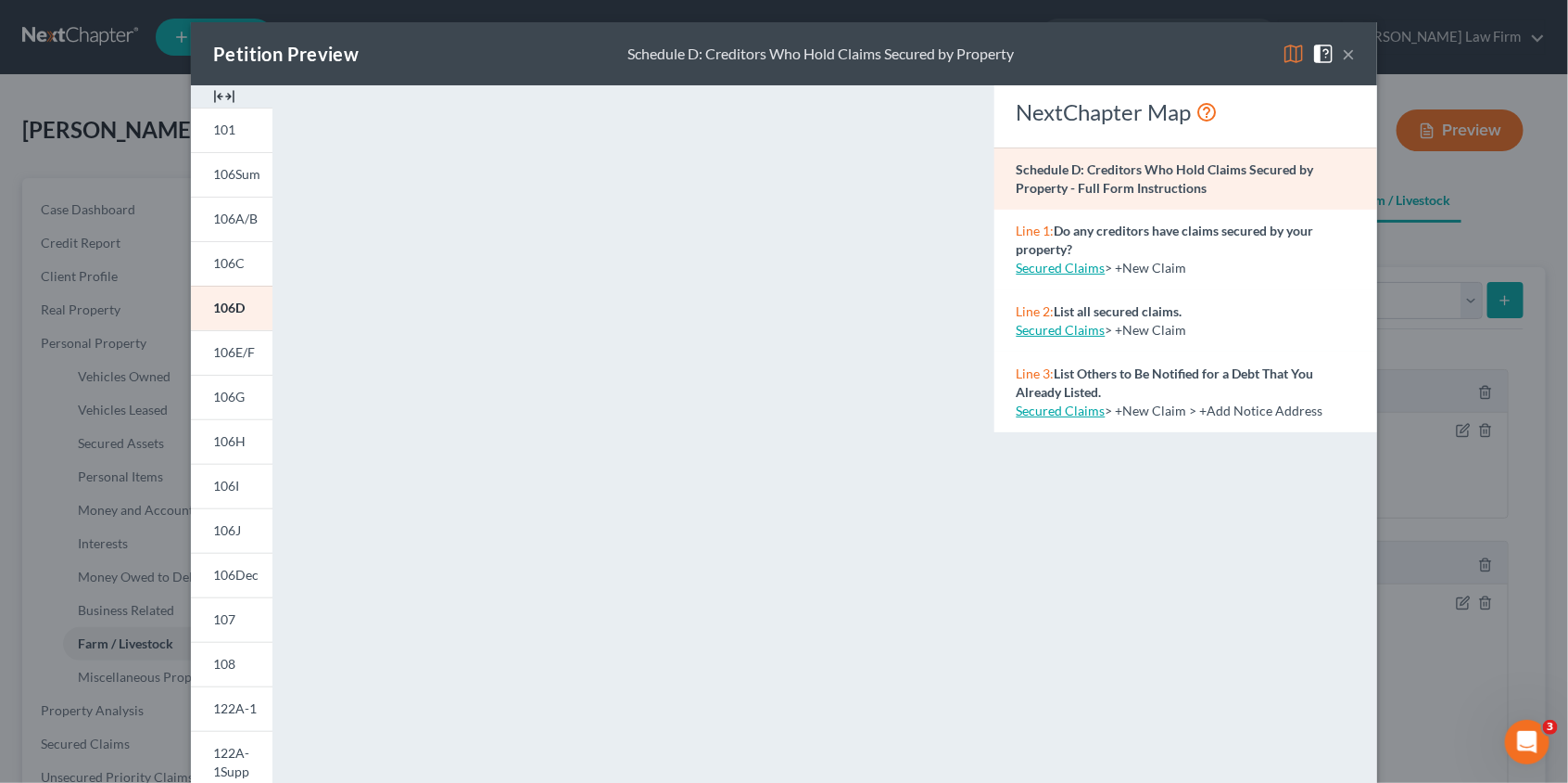
click at [1347, 51] on button "×" at bounding box center [1349, 54] width 13 height 22
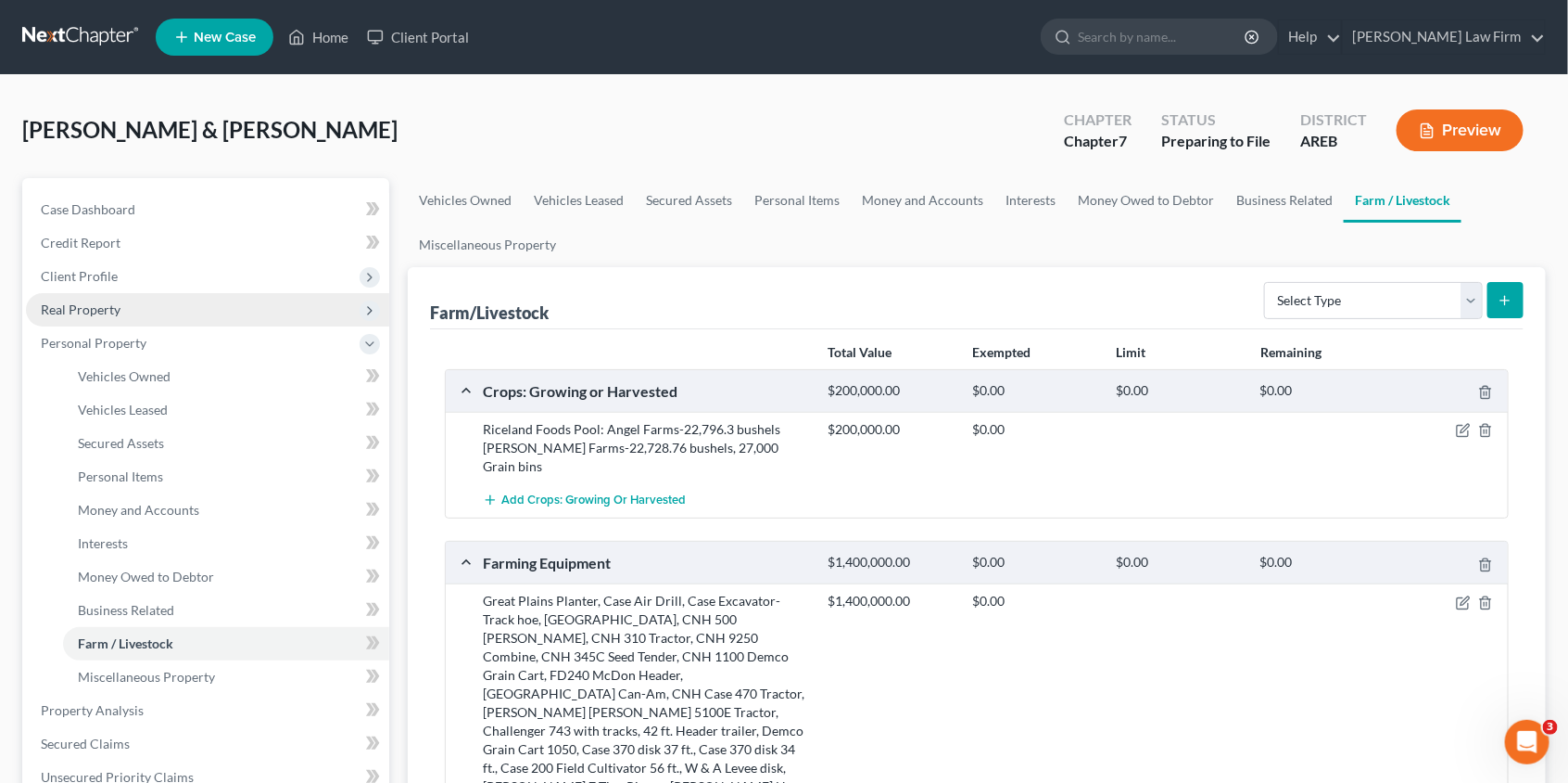
click at [134, 314] on span "Real Property" at bounding box center [208, 310] width 364 height 34
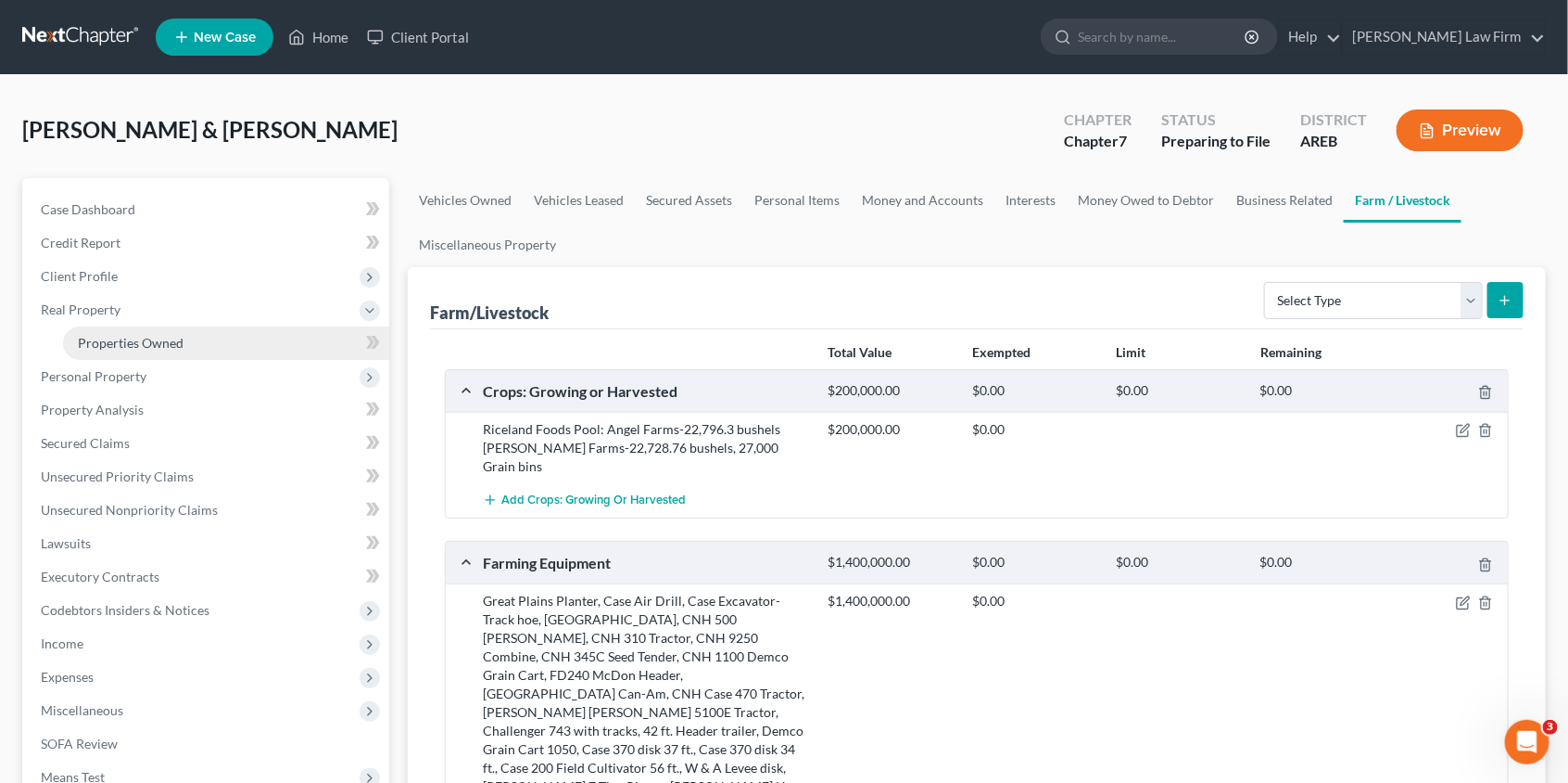
click at [134, 343] on span "Properties Owned" at bounding box center [130, 343] width 105 height 16
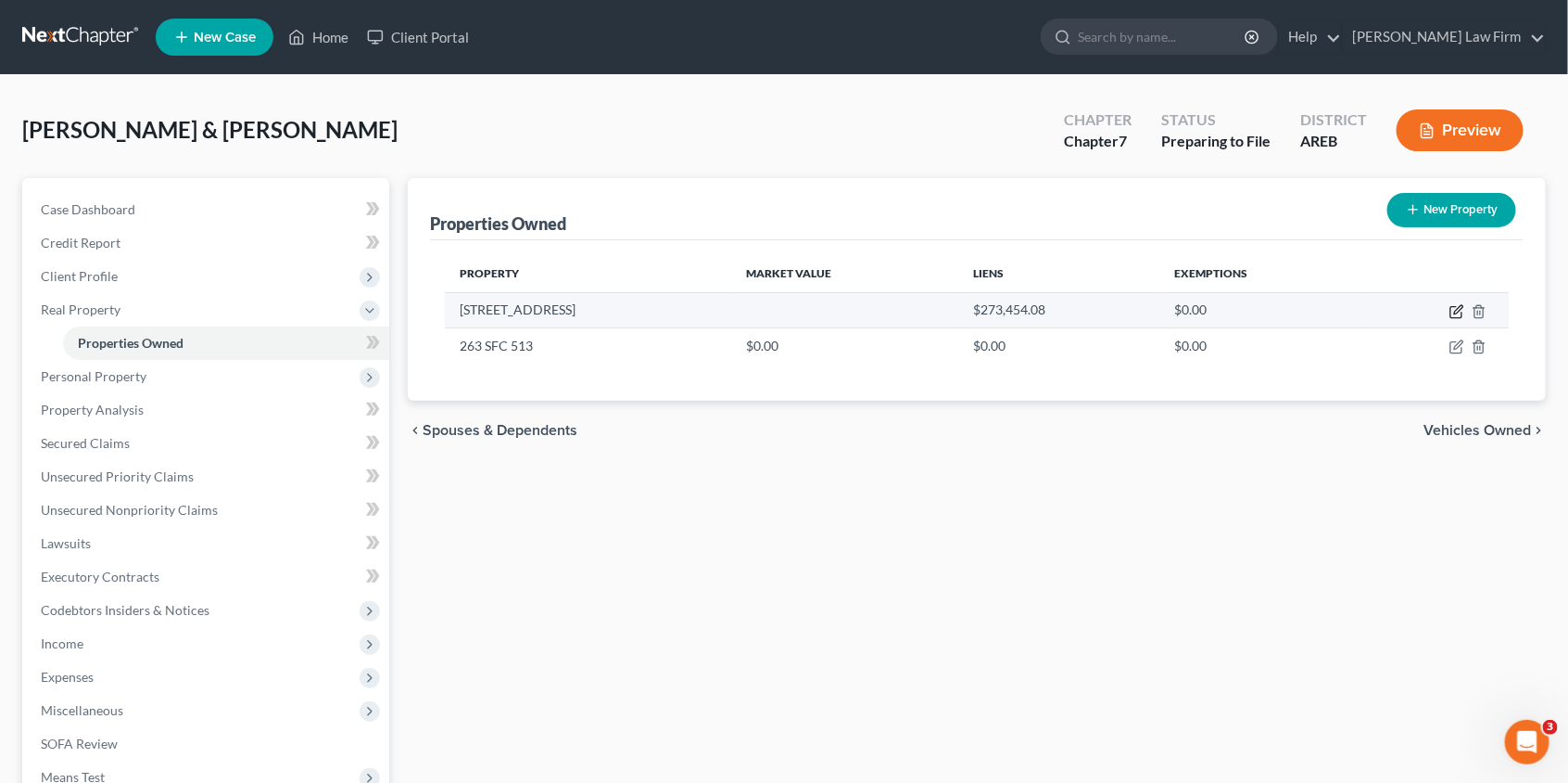
click at [1458, 314] on icon "button" at bounding box center [1457, 312] width 15 height 15
select select "2"
select select "3"
select select "0"
select select "2"
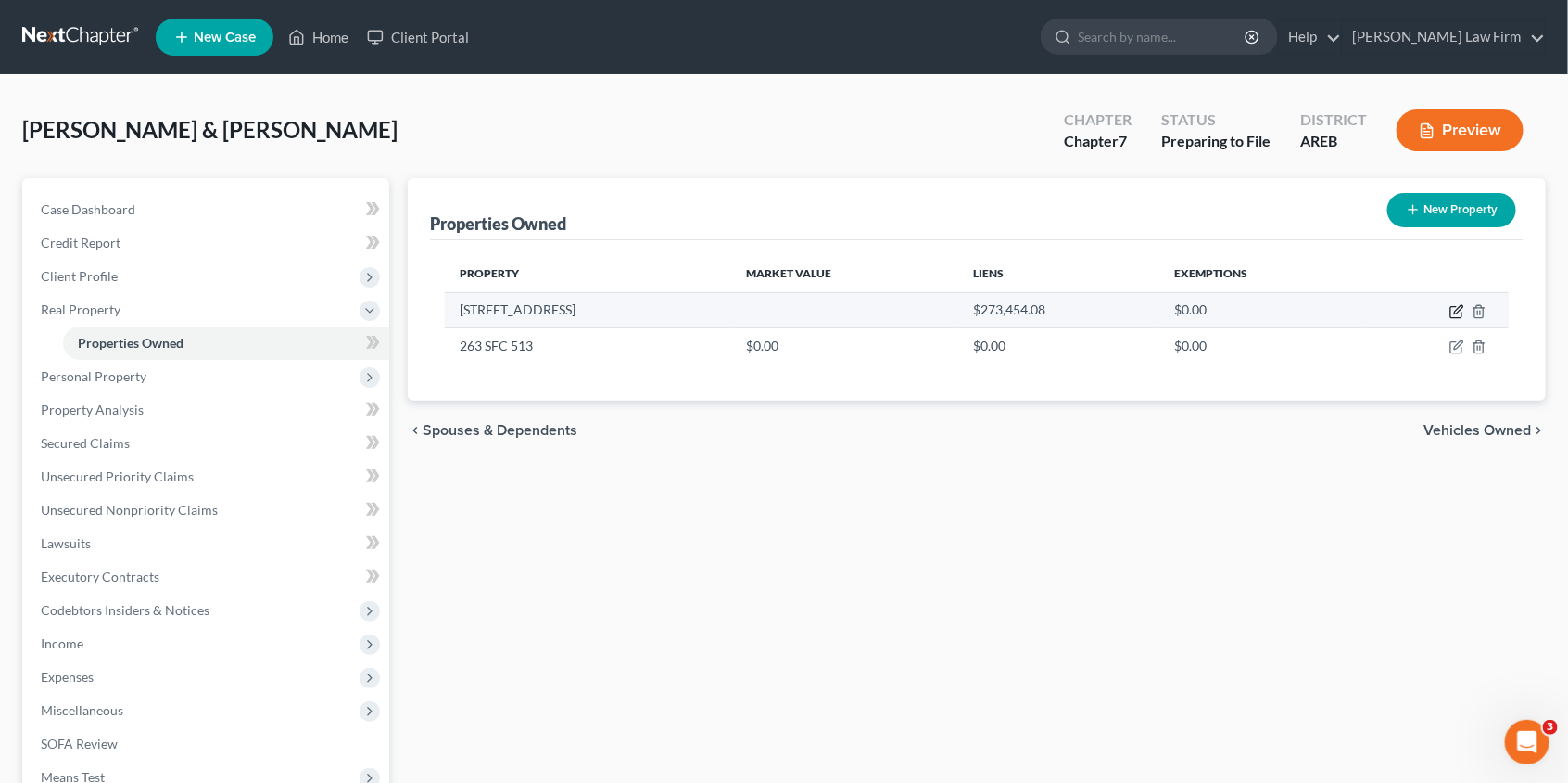
select select "0"
select select "1"
select select "2"
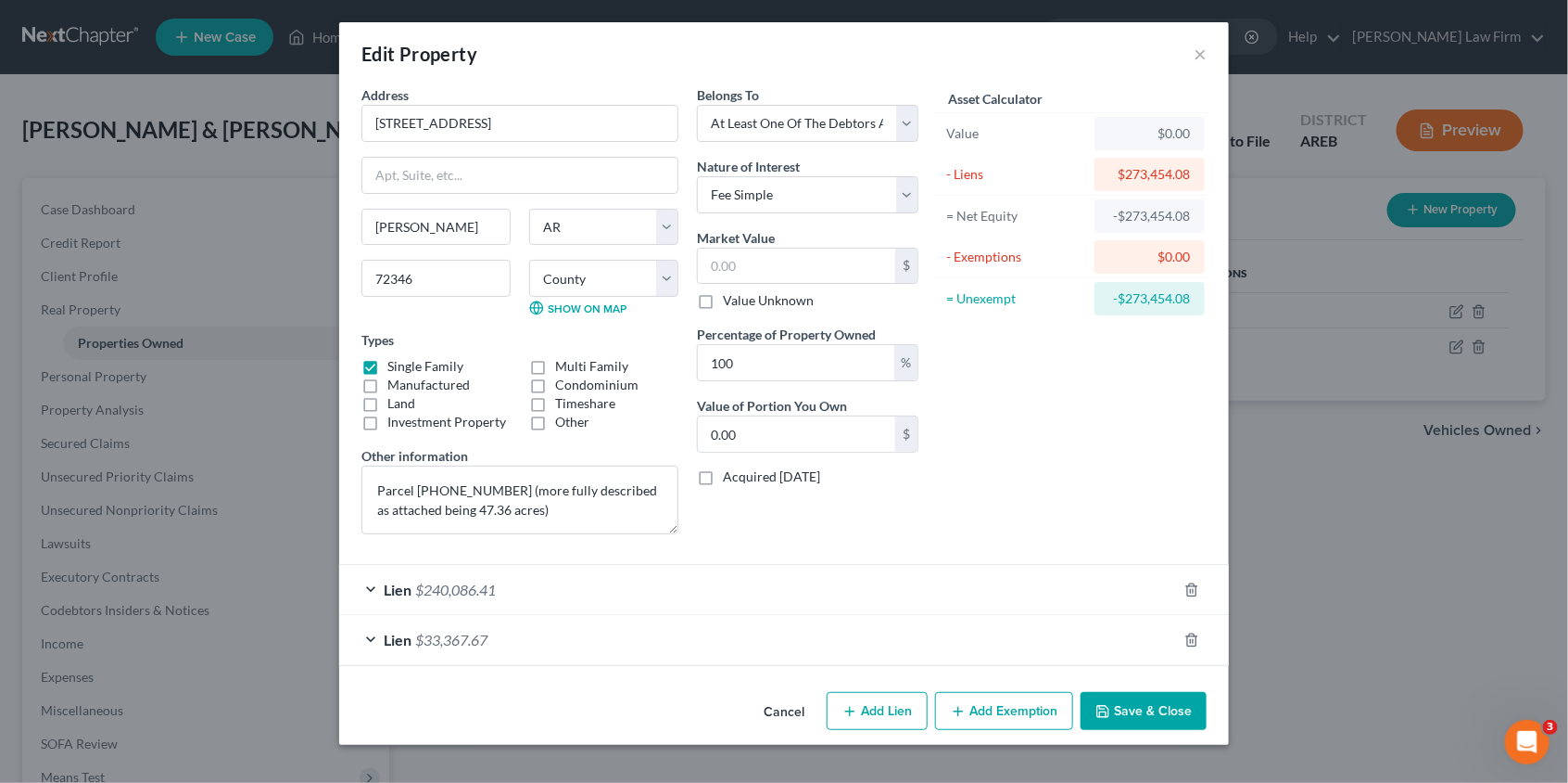
click at [537, 598] on div "Lien $240,086.41" at bounding box center [758, 589] width 838 height 49
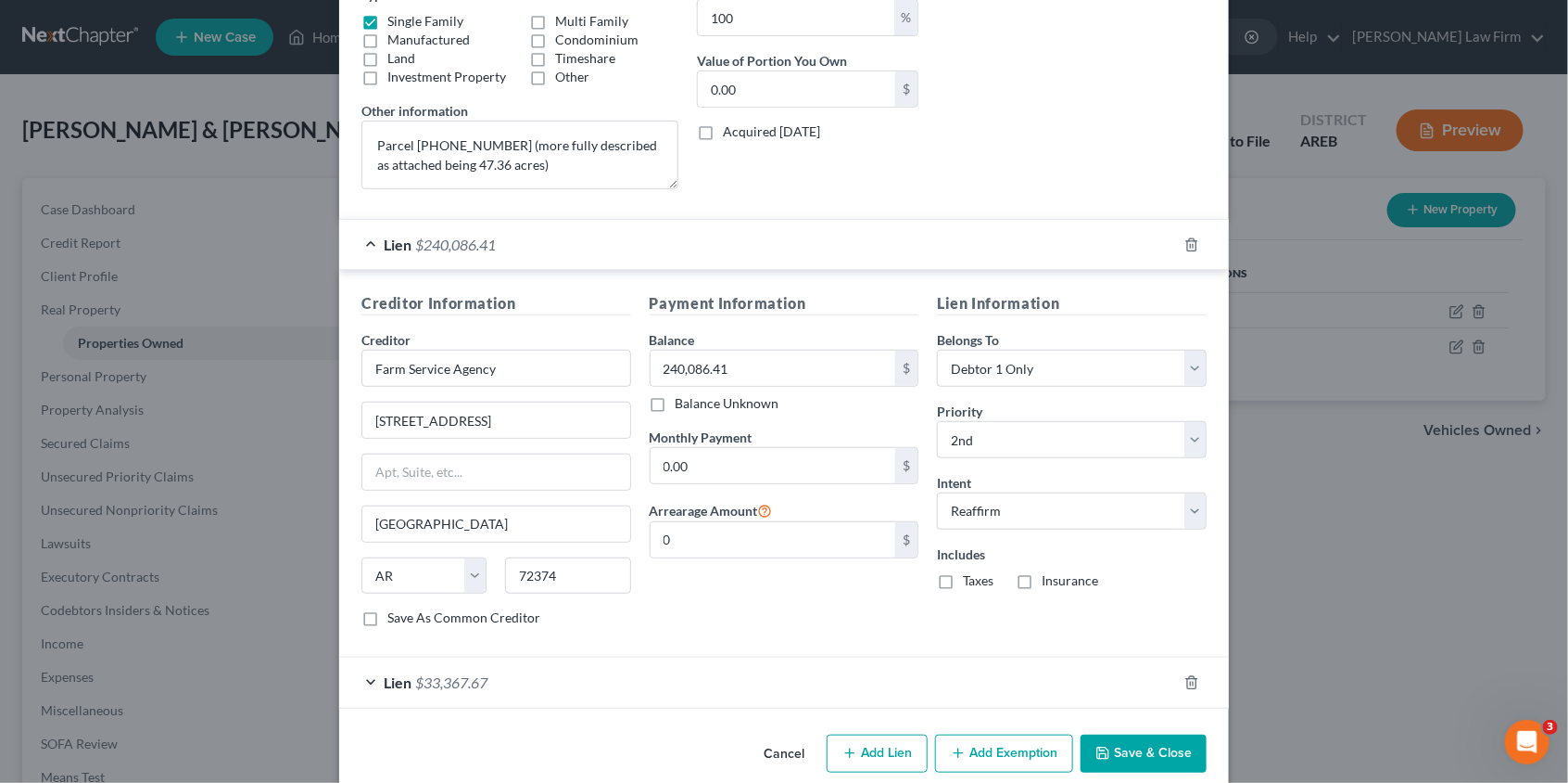
scroll to position [362, 0]
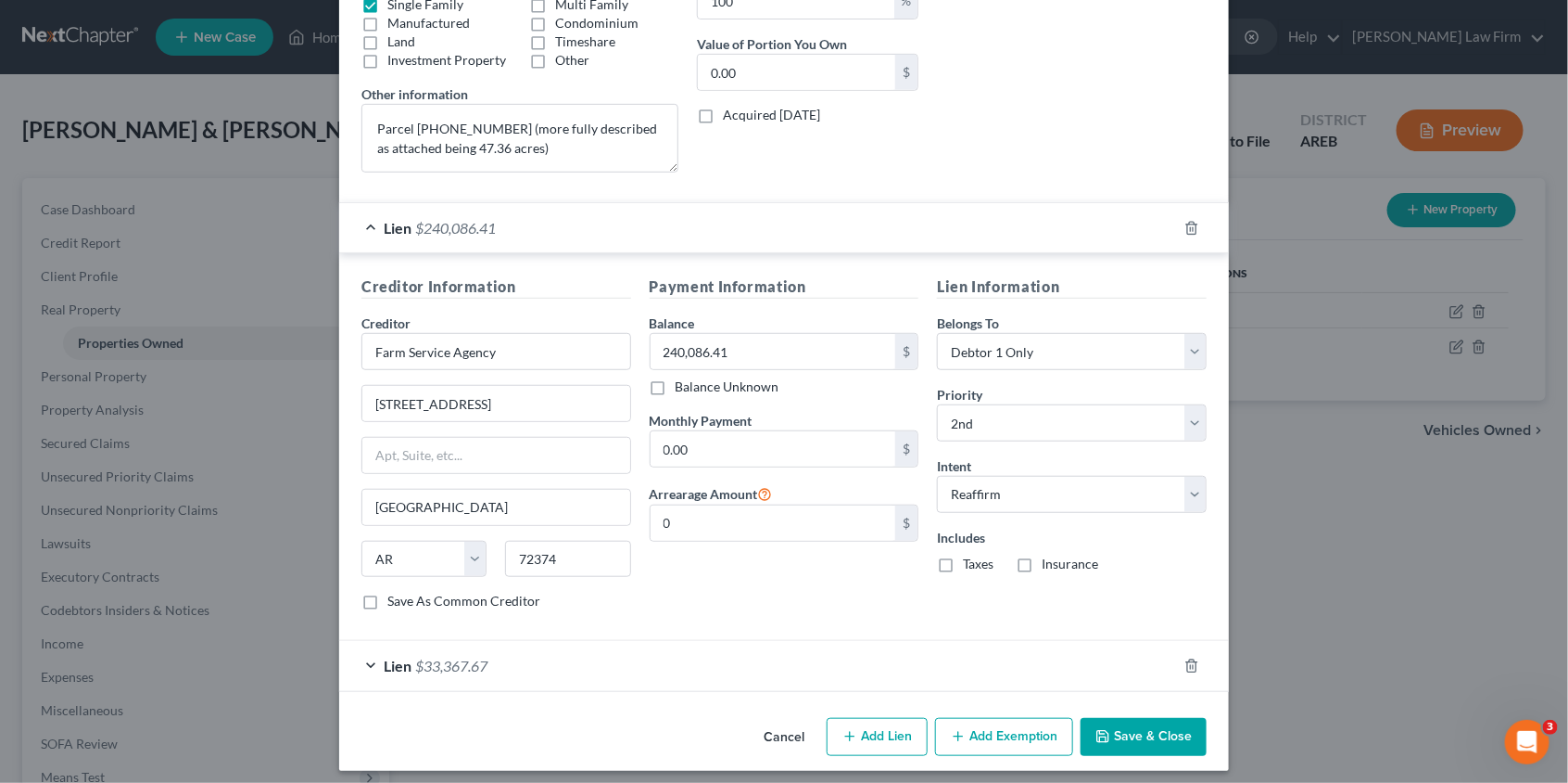
click at [540, 659] on div "Lien $33,367.67" at bounding box center [758, 665] width 838 height 49
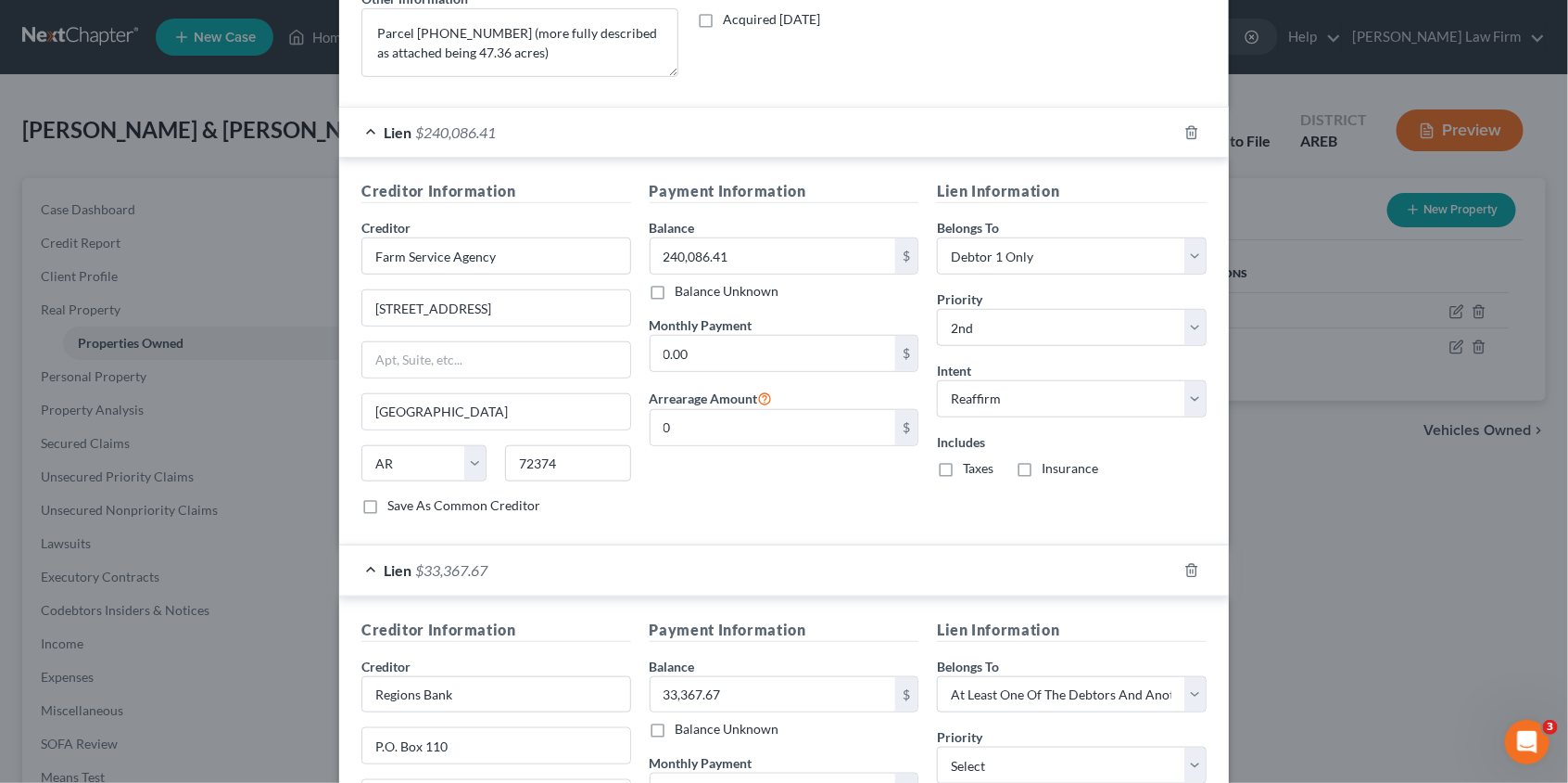
scroll to position [447, 0]
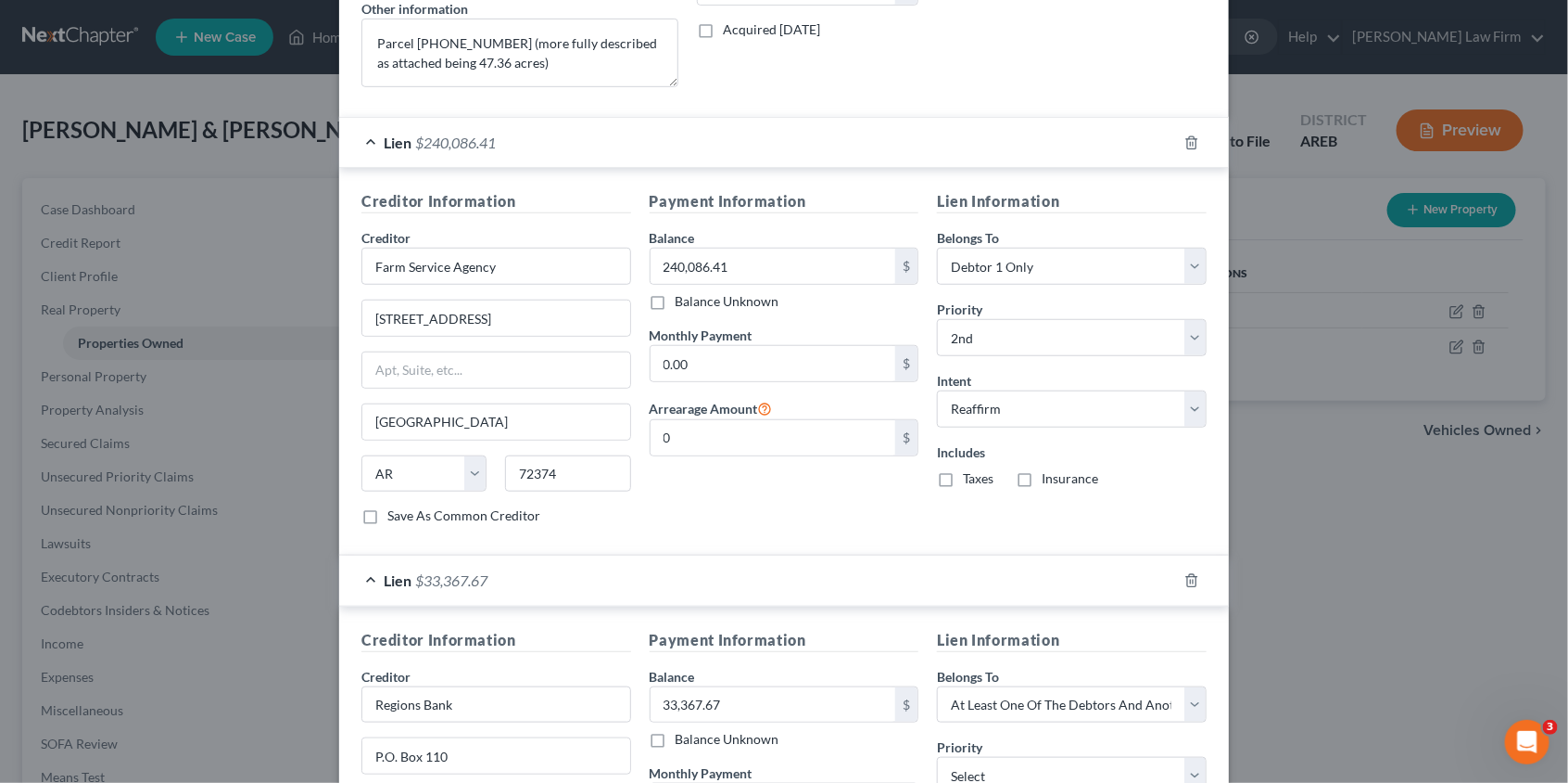
click at [840, 566] on div "Lien $33,367.67" at bounding box center [758, 580] width 838 height 49
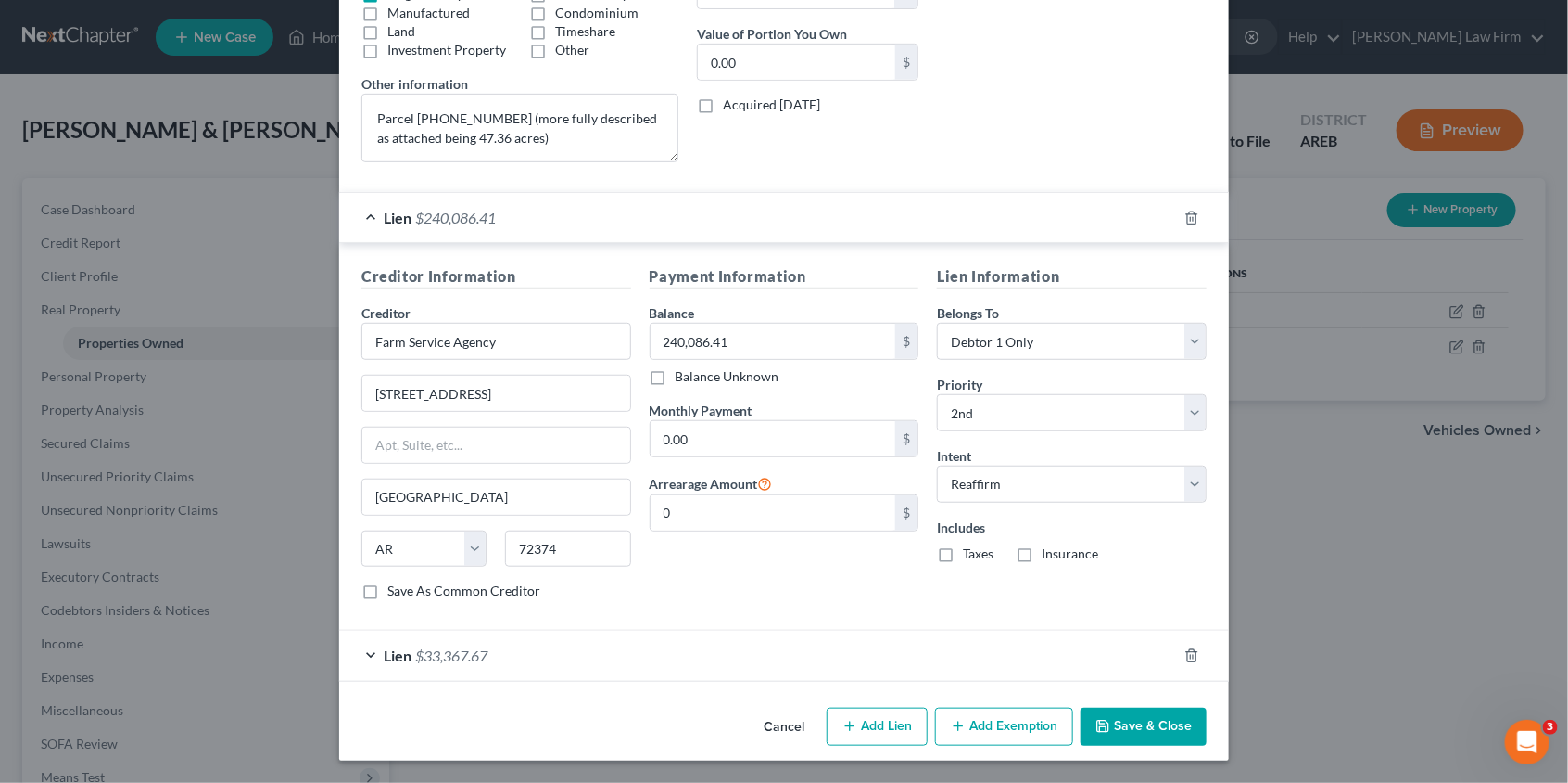
scroll to position [363, 0]
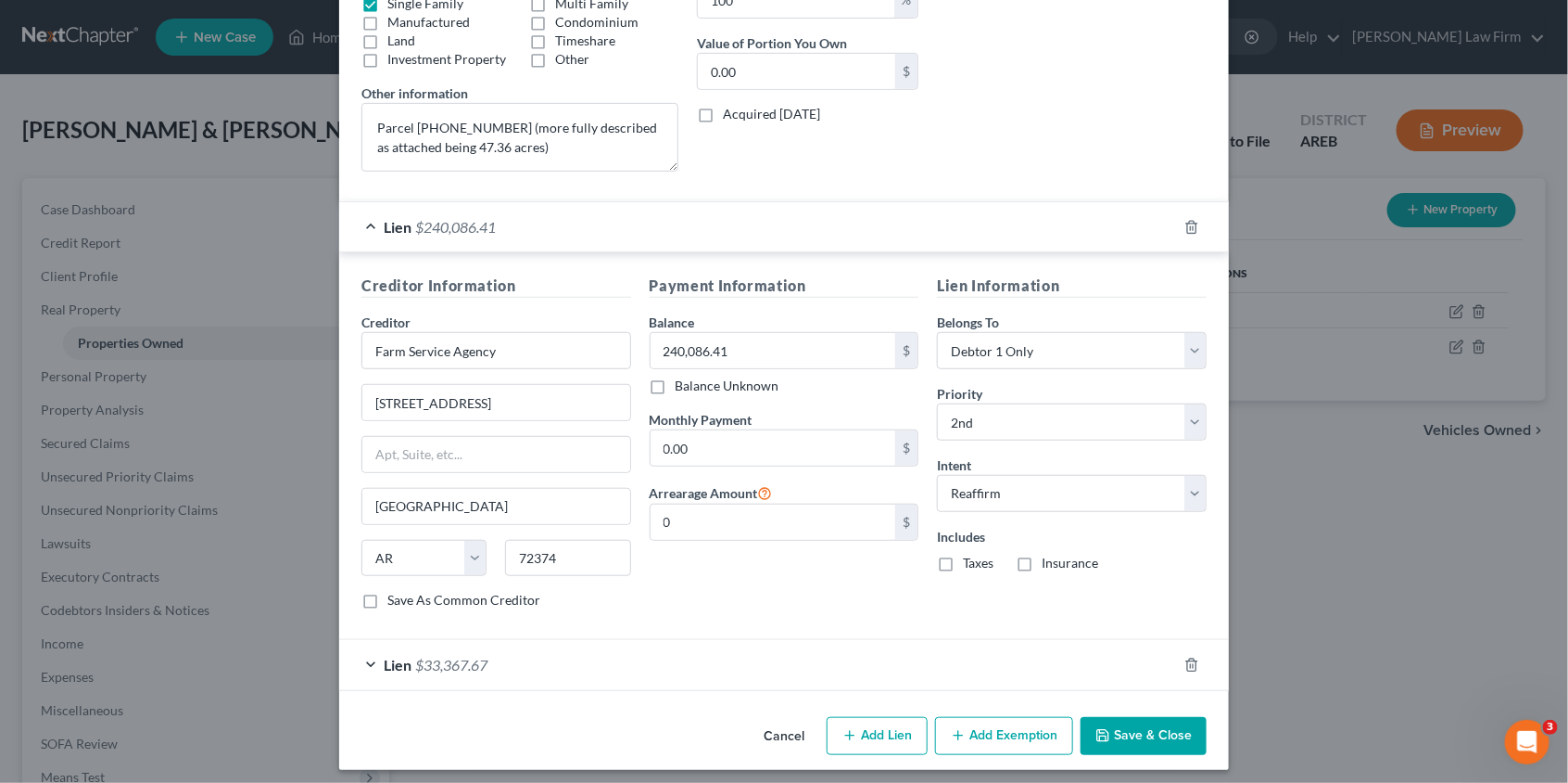
click at [746, 657] on div "Lien $33,367.67" at bounding box center [758, 664] width 838 height 49
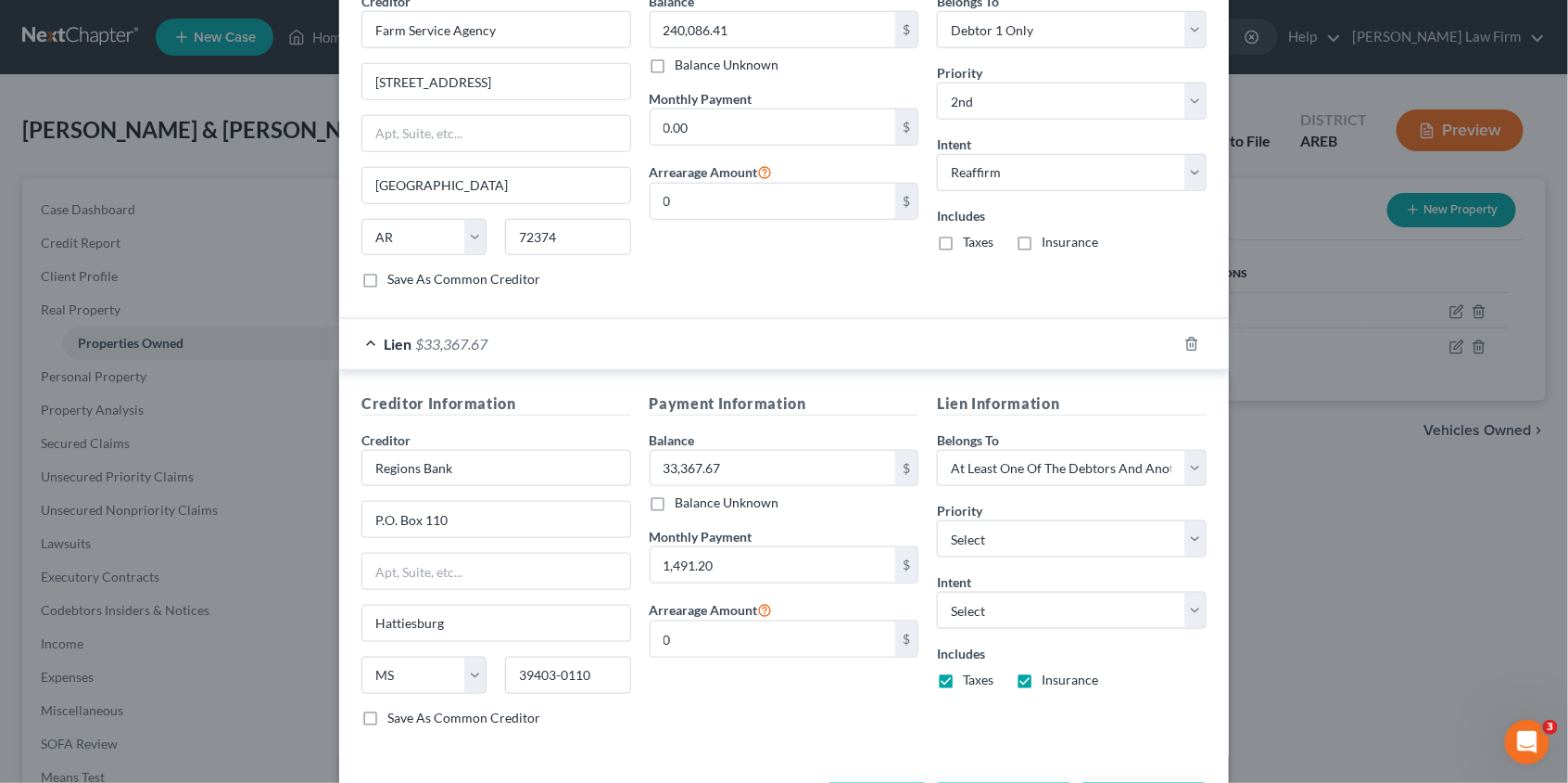
scroll to position [747, 0]
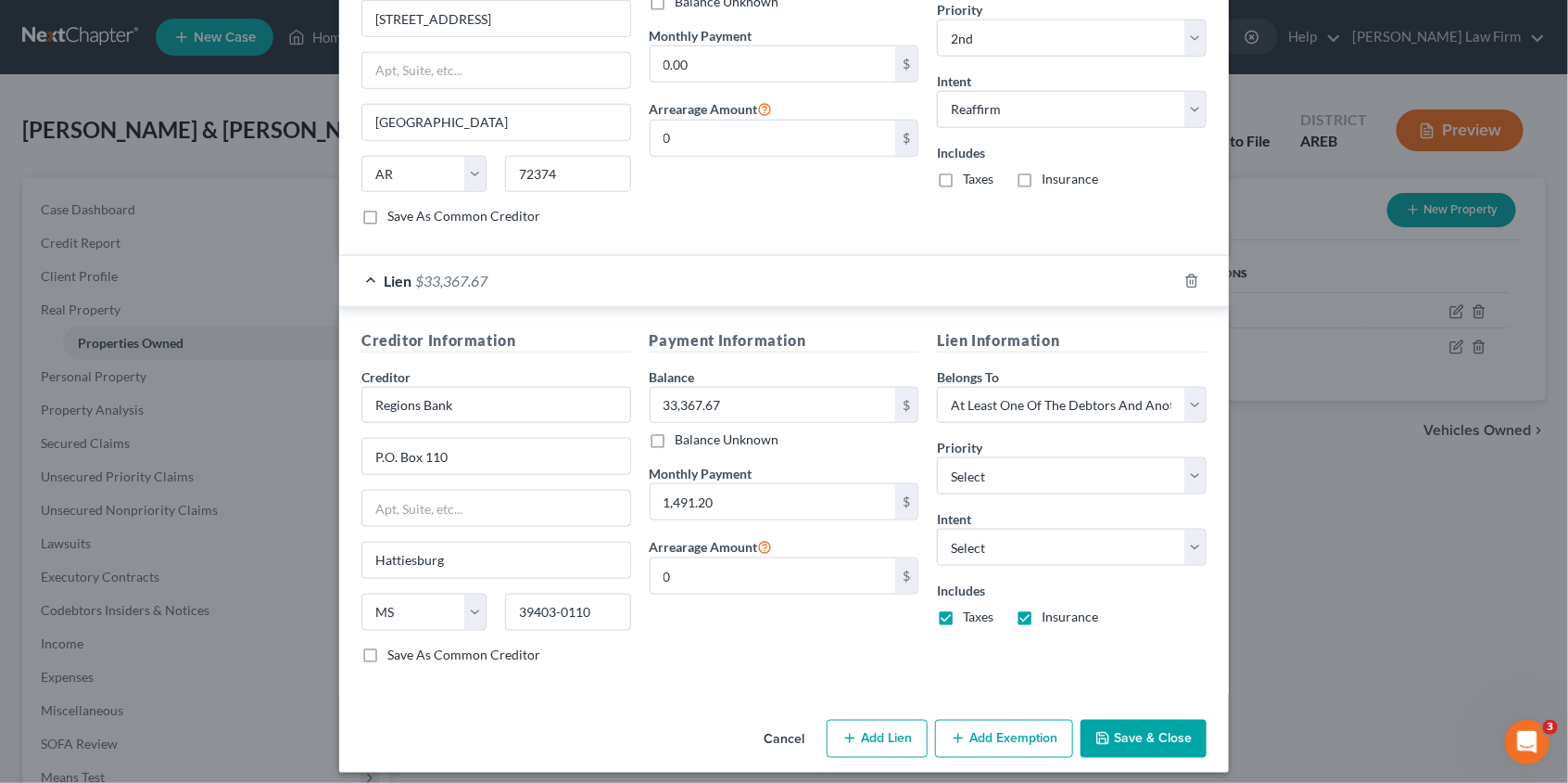
click at [566, 264] on div "Lien $33,367.67" at bounding box center [758, 280] width 838 height 49
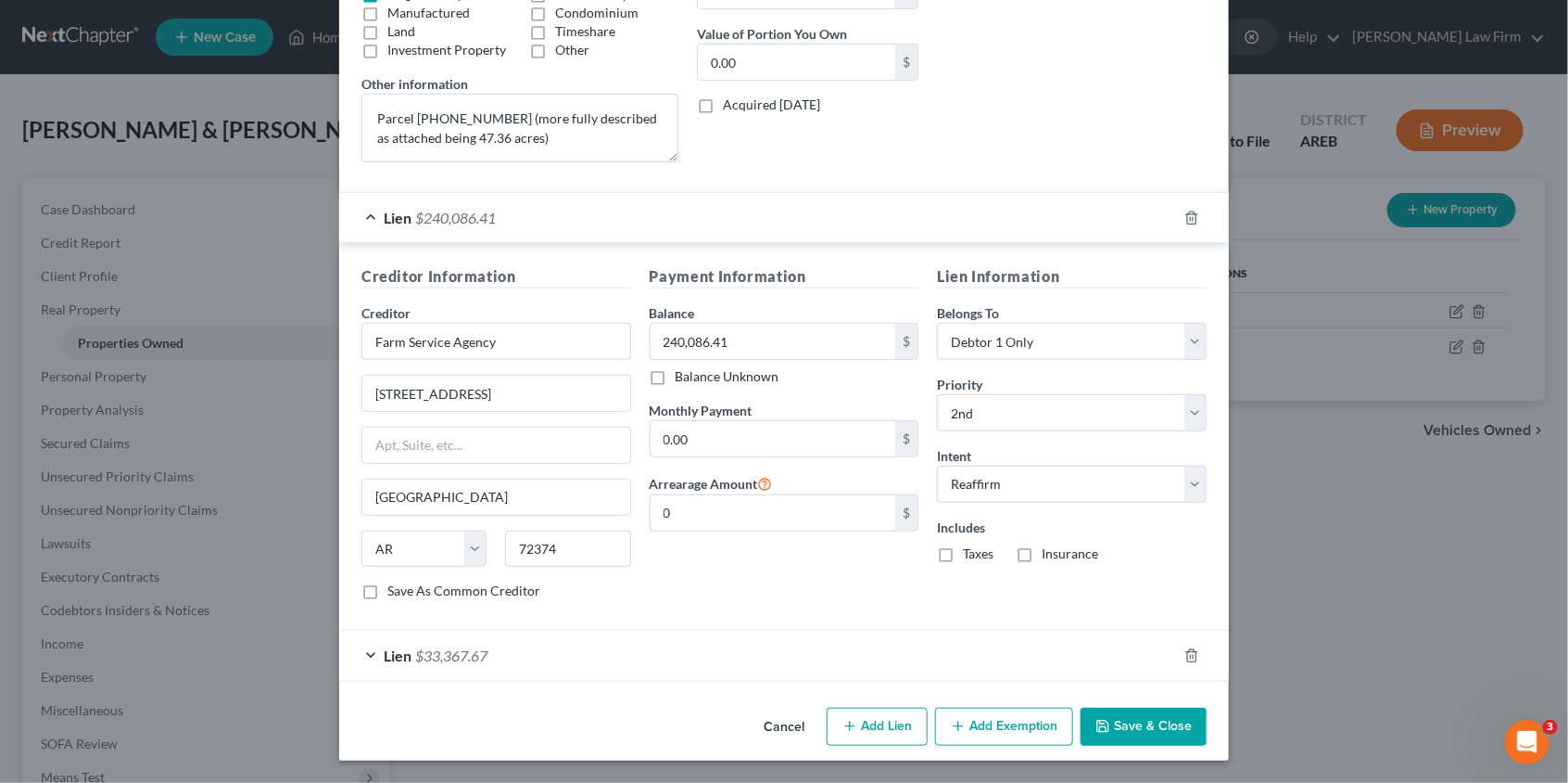
scroll to position [363, 0]
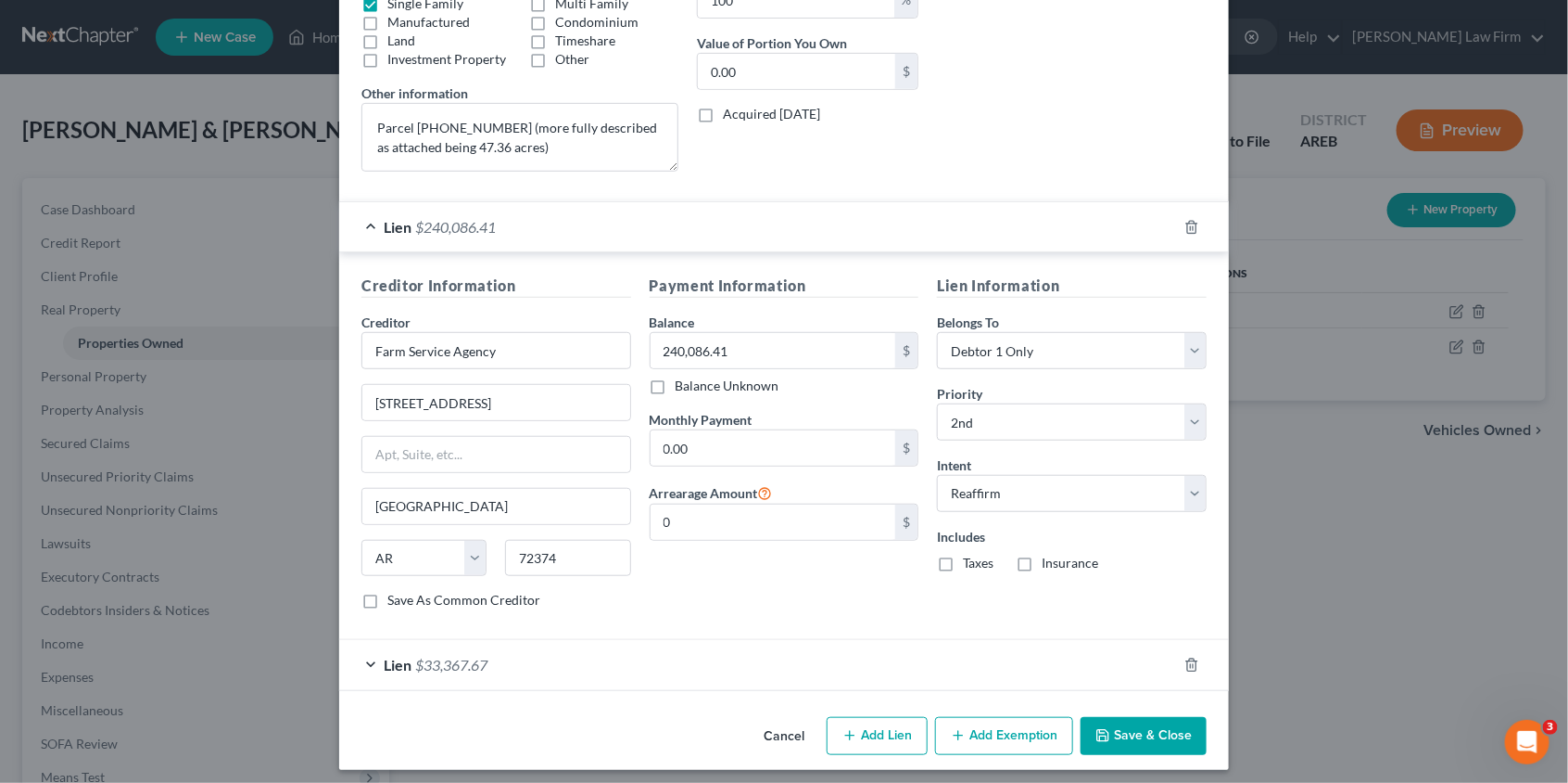
click at [781, 724] on button "Cancel" at bounding box center [784, 737] width 71 height 37
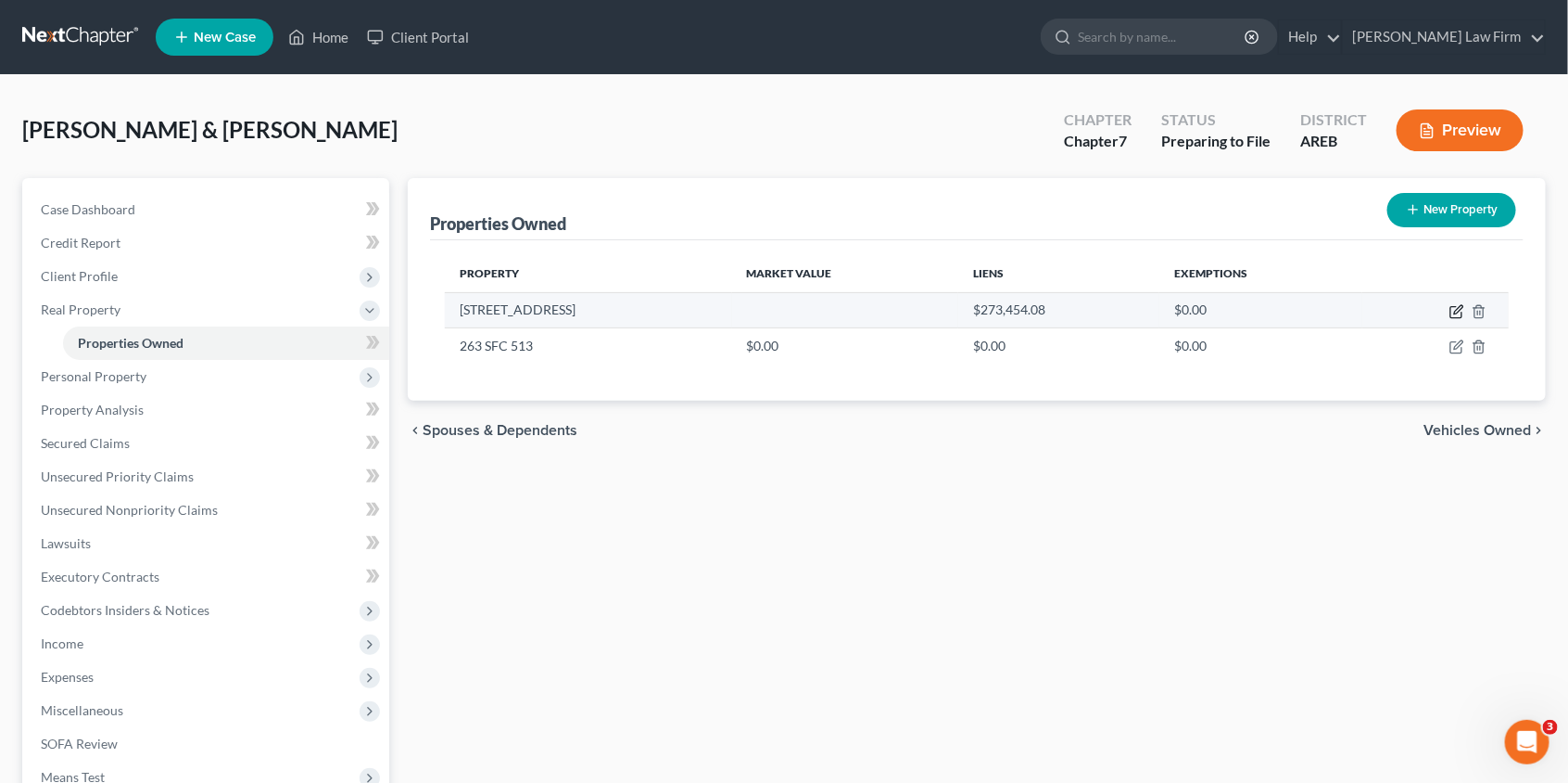
click at [1453, 310] on icon "button" at bounding box center [1457, 312] width 15 height 15
select select "2"
select select "3"
select select "0"
